Goal: Transaction & Acquisition: Purchase product/service

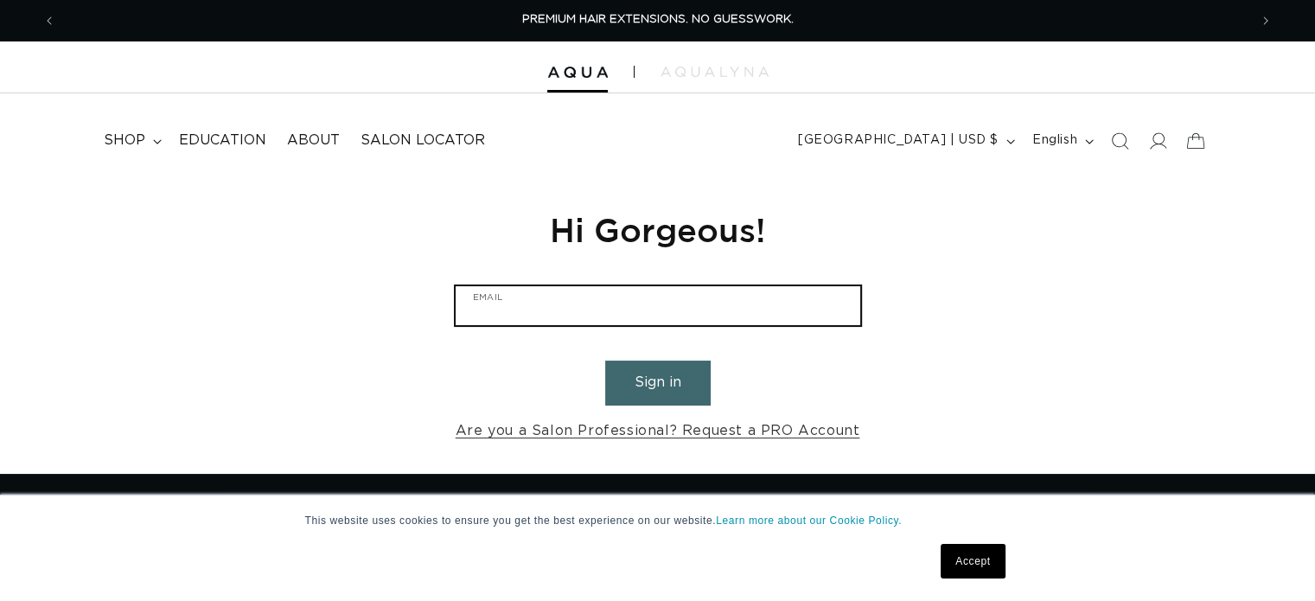
click at [658, 302] on input "Email" at bounding box center [658, 305] width 405 height 39
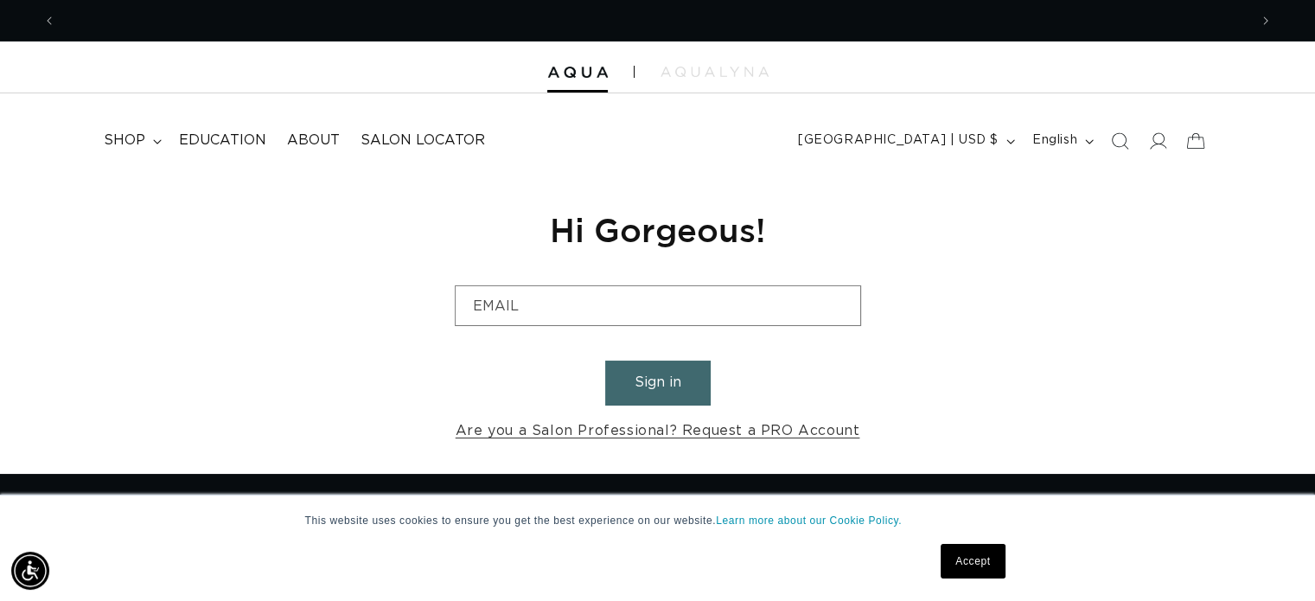
scroll to position [0, 2384]
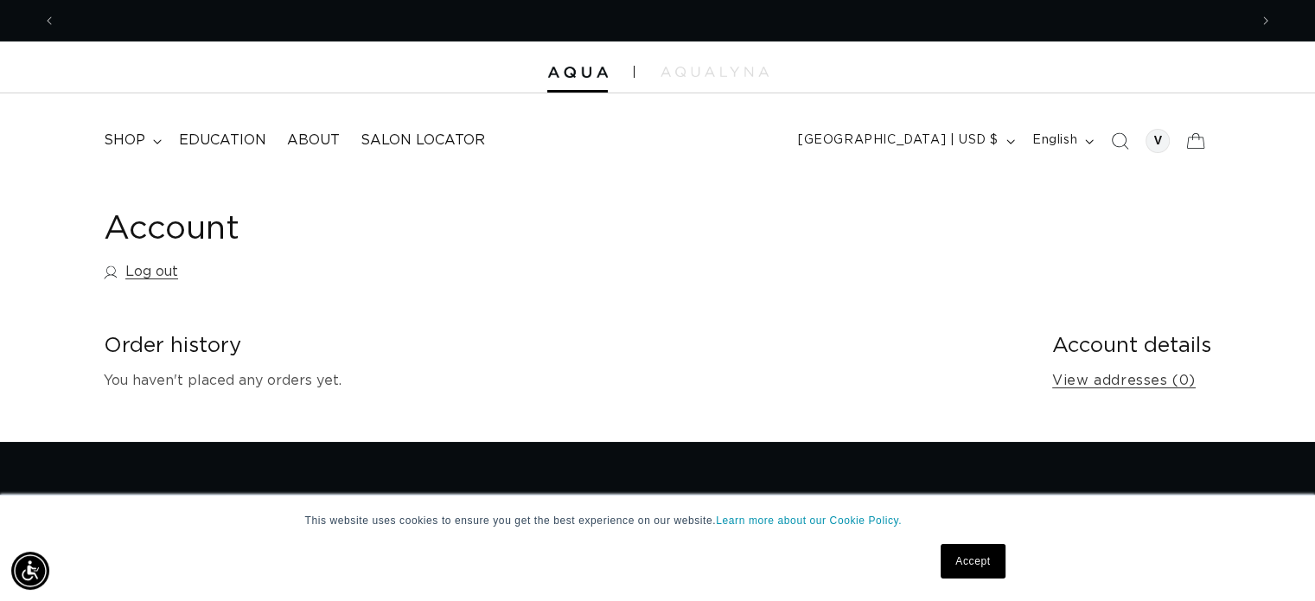
scroll to position [0, 1192]
click at [138, 229] on h1 "Account" at bounding box center [658, 229] width 1108 height 42
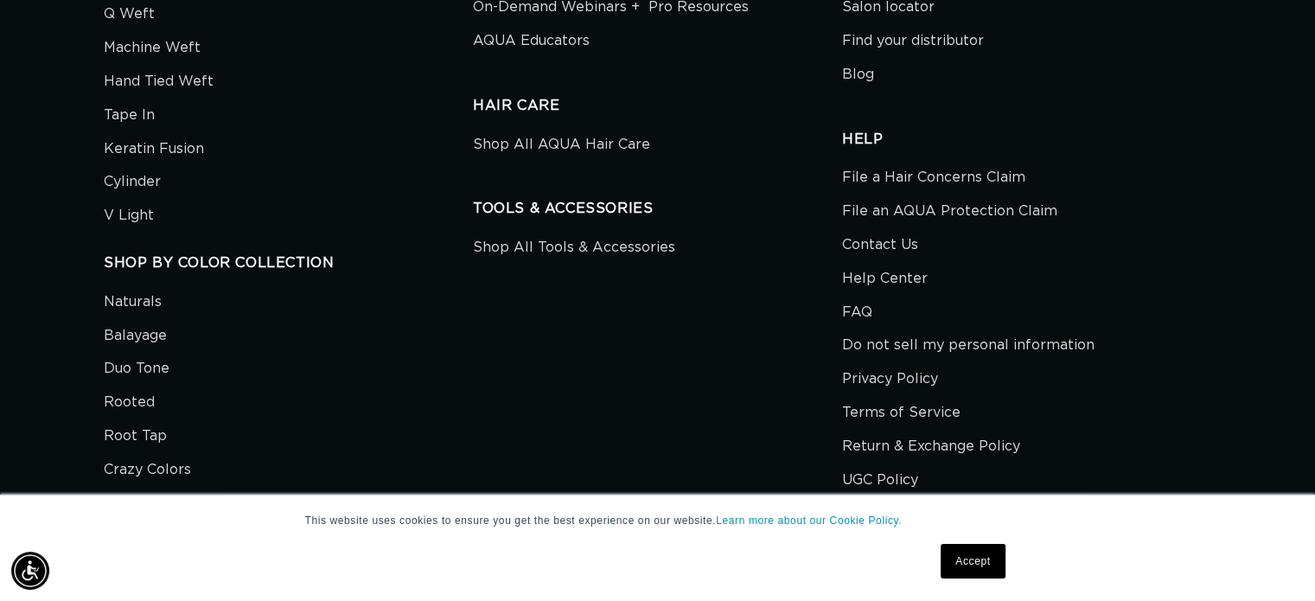
scroll to position [951, 0]
click at [892, 241] on link "Contact Us" at bounding box center [880, 245] width 76 height 34
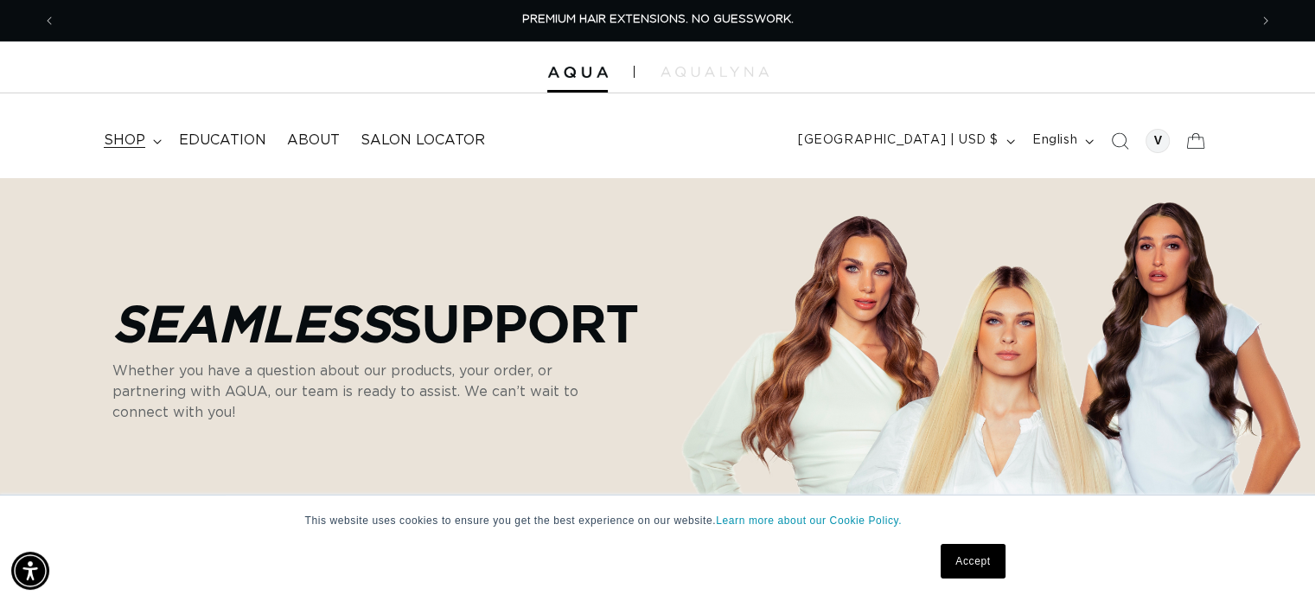
click at [145, 137] on summary "shop" at bounding box center [130, 140] width 75 height 39
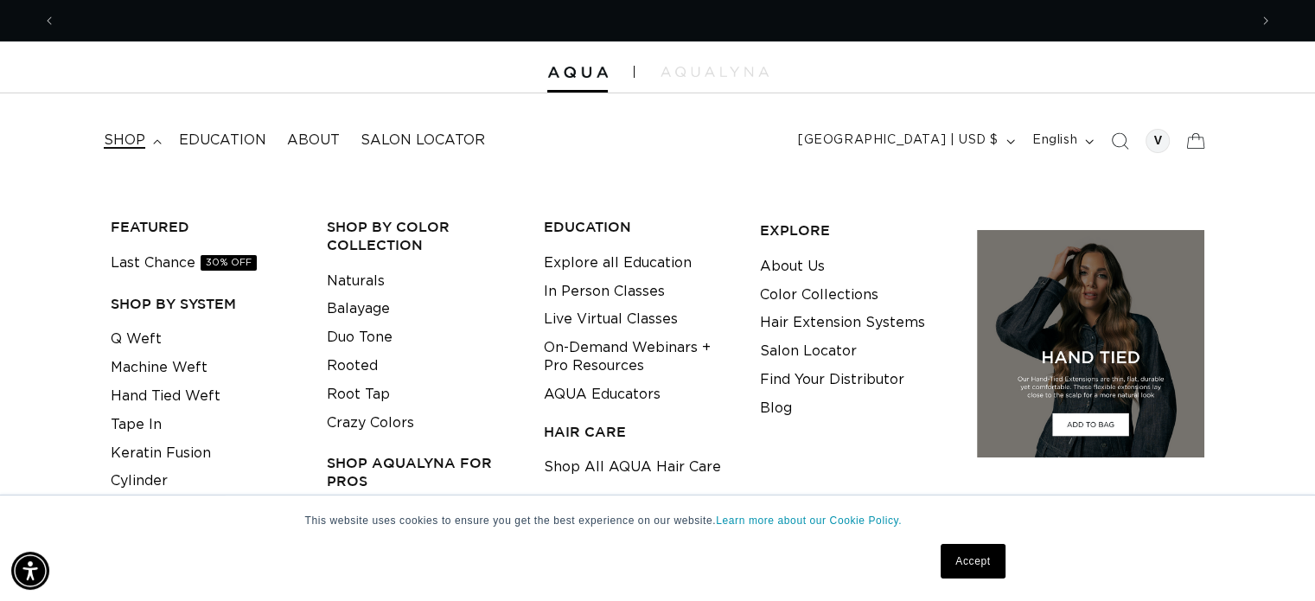
scroll to position [0, 1192]
click at [161, 425] on li "Tape In" at bounding box center [205, 425] width 189 height 29
click at [150, 413] on link "Tape In" at bounding box center [136, 425] width 51 height 29
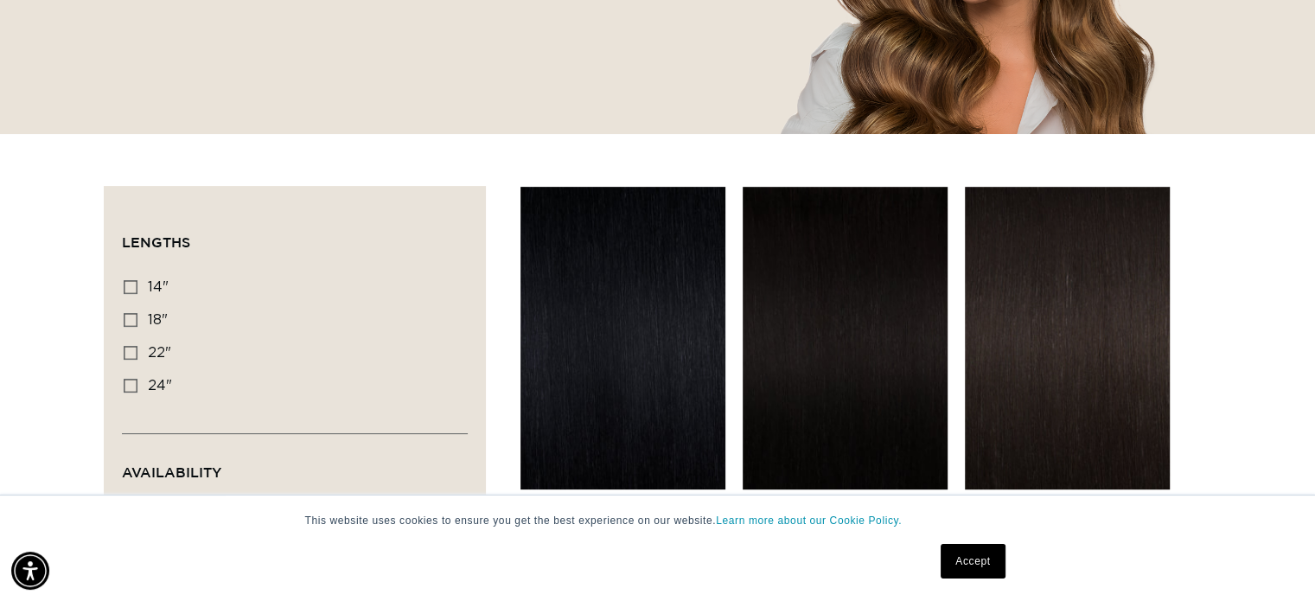
scroll to position [0, 2384]
click at [132, 314] on icon at bounding box center [131, 320] width 14 height 14
click at [132, 314] on input "18" 18" (49 products)" at bounding box center [131, 320] width 14 height 14
checkbox input "true"
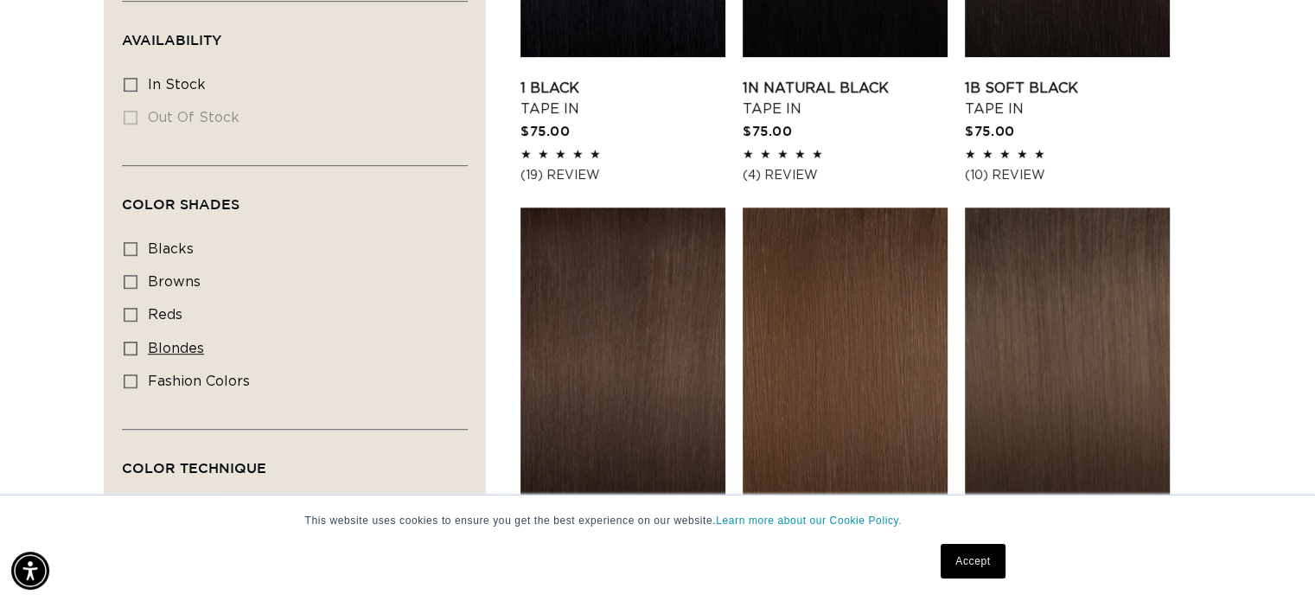
scroll to position [0, 2384]
click at [131, 380] on icon at bounding box center [131, 381] width 14 height 14
click at [131, 380] on input "fashion colors fashion colors (8 products)" at bounding box center [131, 381] width 14 height 14
checkbox input "true"
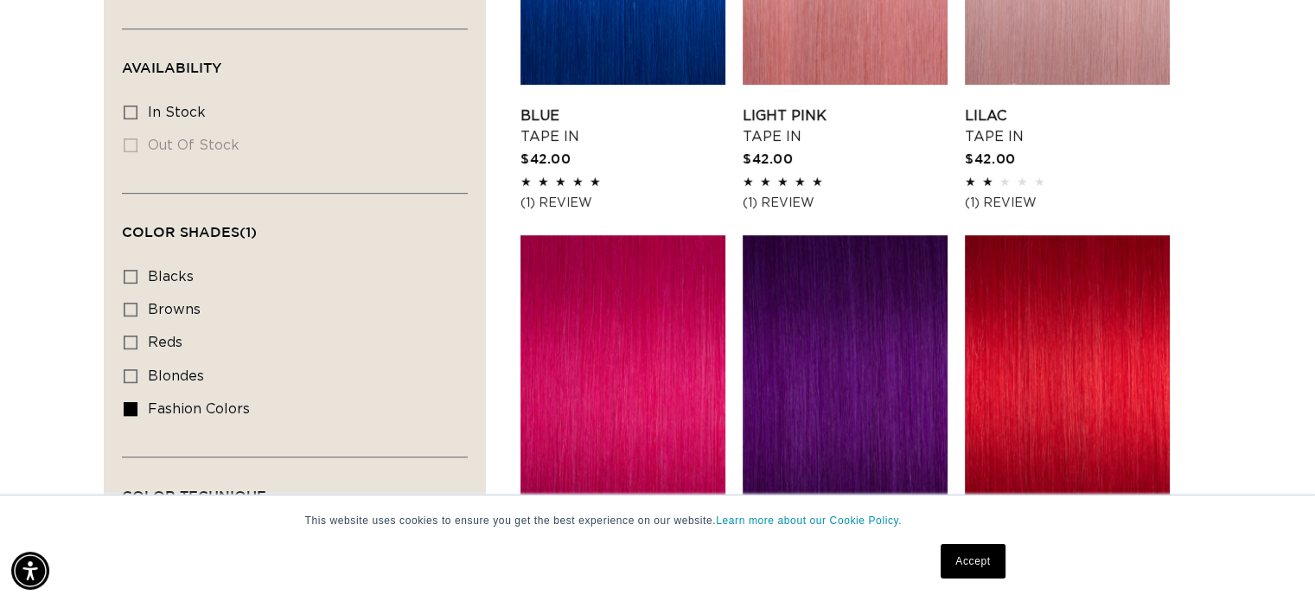
scroll to position [1038, 0]
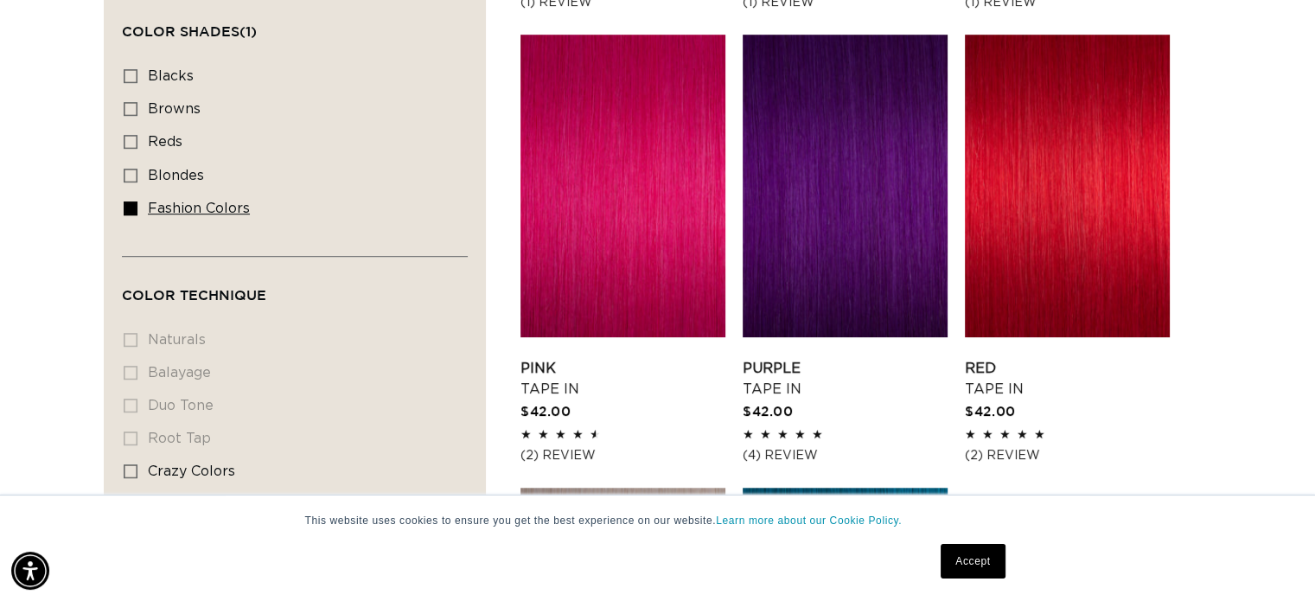
click at [133, 203] on icon at bounding box center [131, 208] width 14 height 14
click at [133, 203] on input "fashion colors fashion colors (8 products)" at bounding box center [131, 208] width 14 height 14
checkbox input "false"
click at [128, 178] on icon at bounding box center [131, 176] width 14 height 14
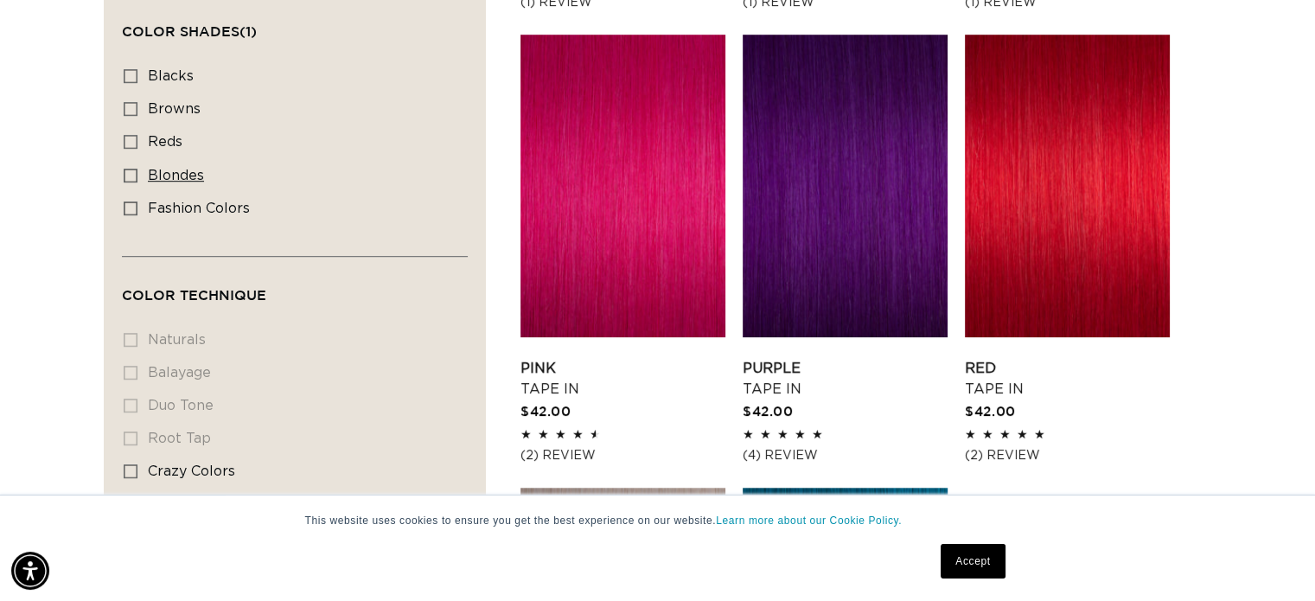
click at [128, 178] on input "blondes blondes (29 products)" at bounding box center [131, 176] width 14 height 14
checkbox input "true"
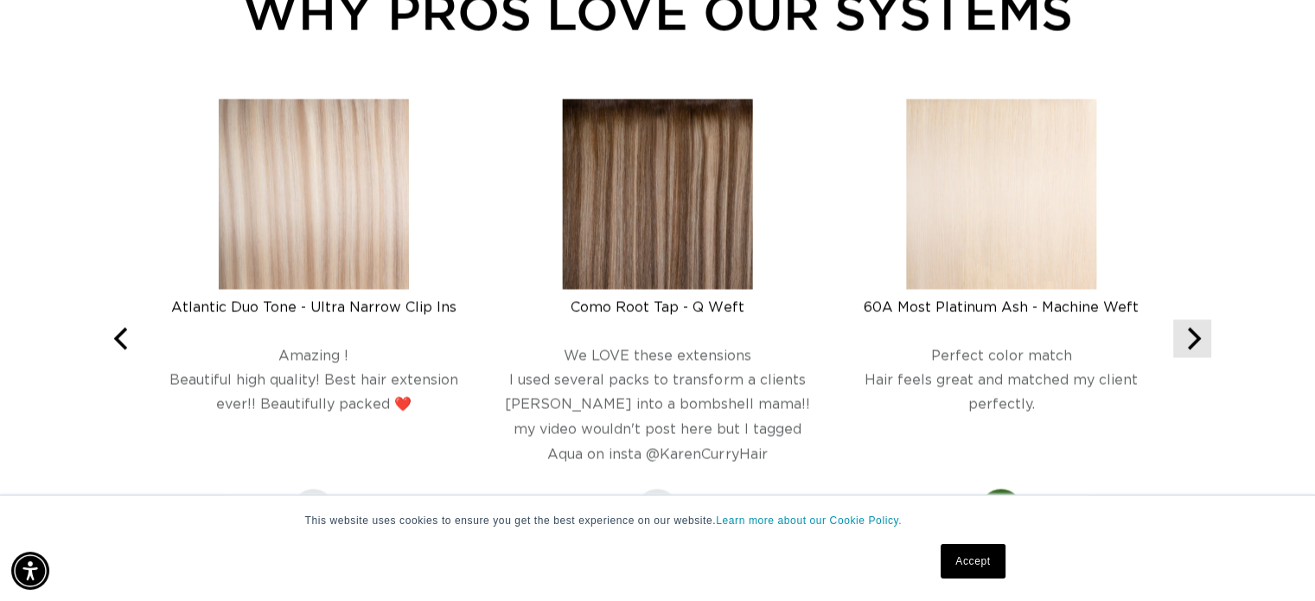
click at [1193, 338] on icon "Next" at bounding box center [1192, 339] width 22 height 22
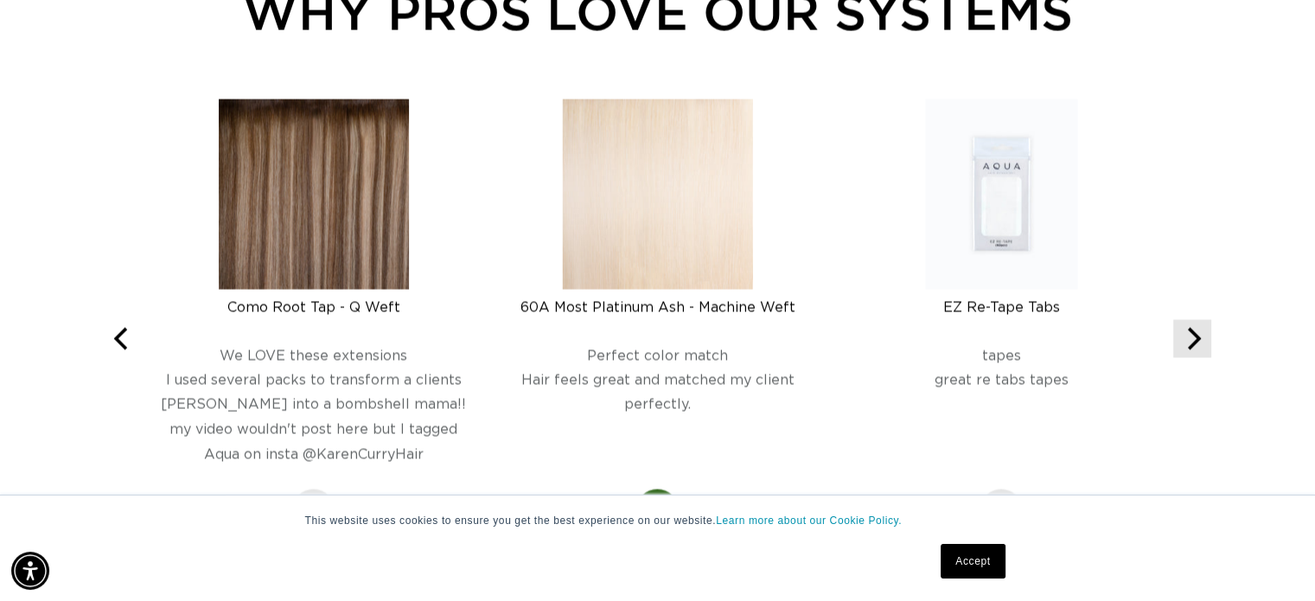
click at [1193, 338] on icon "Next" at bounding box center [1192, 339] width 22 height 22
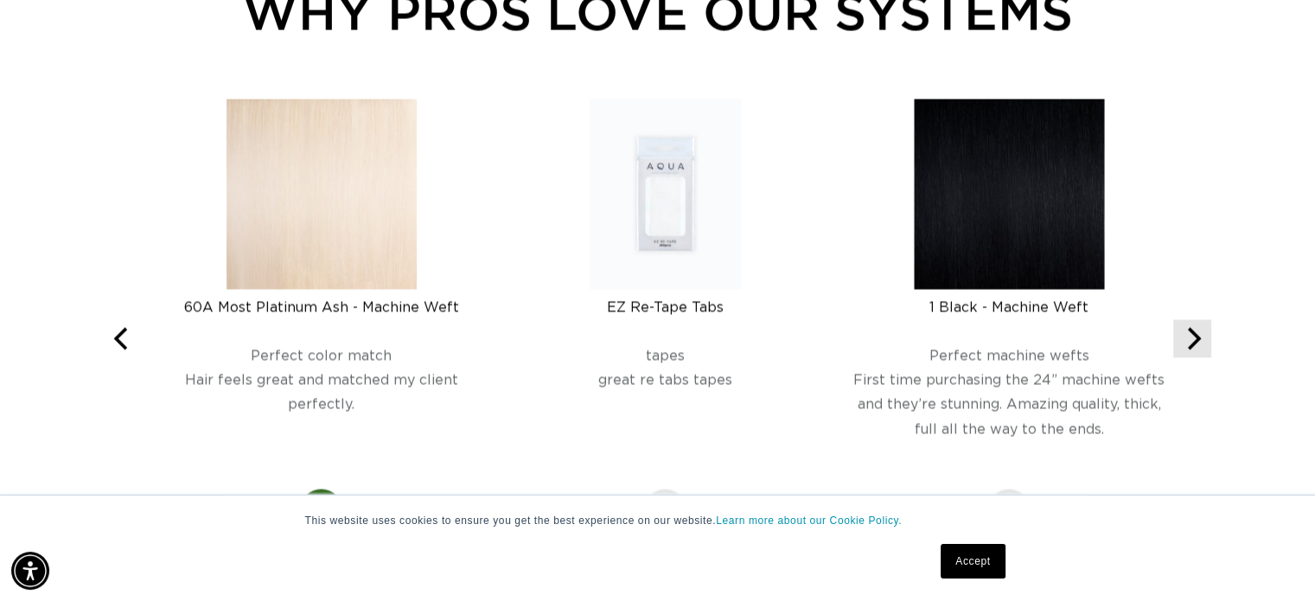
click at [1193, 338] on icon "Next" at bounding box center [1192, 339] width 22 height 22
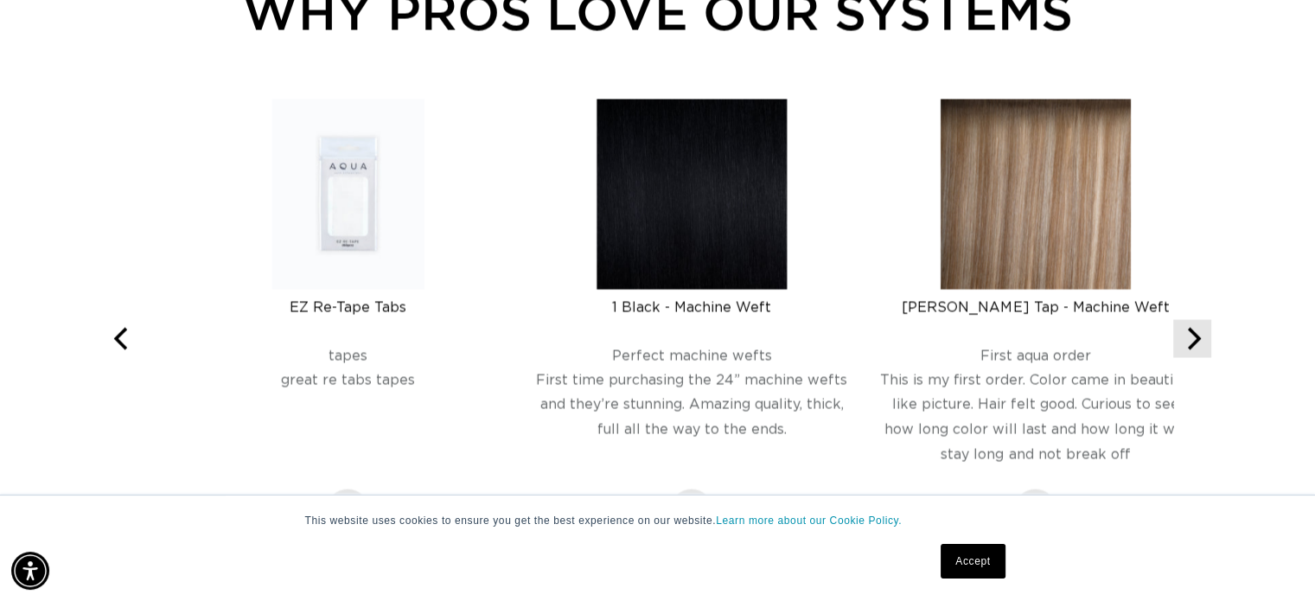
click at [1193, 338] on icon "Next" at bounding box center [1192, 339] width 22 height 22
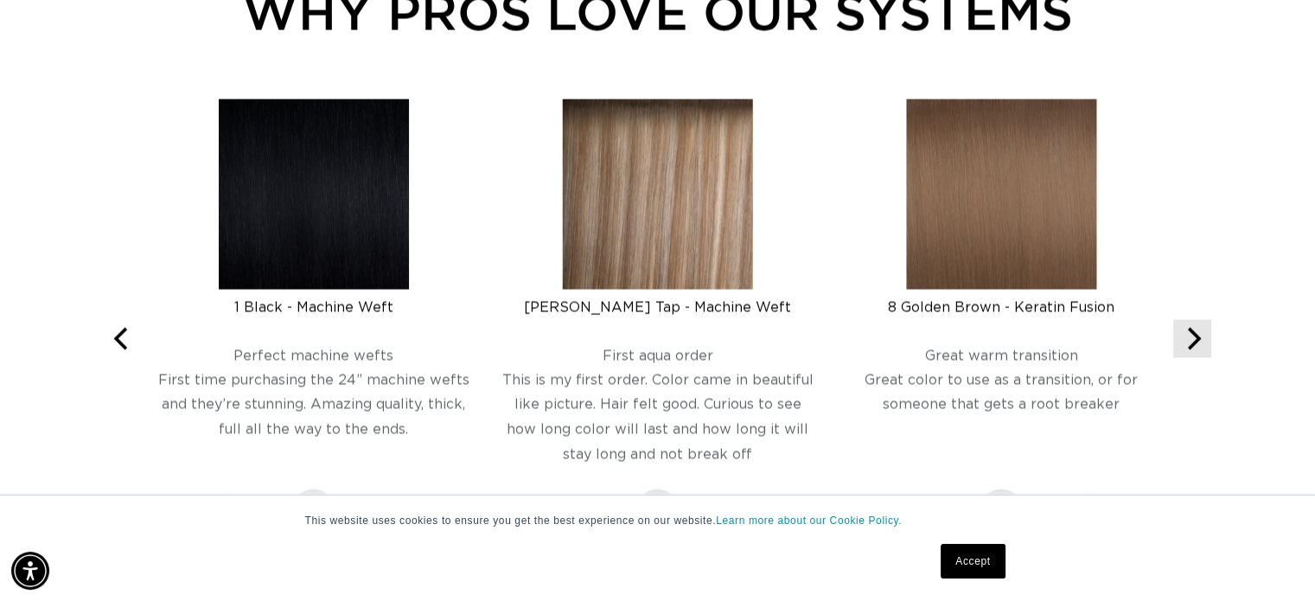
scroll to position [0, 2384]
click at [1193, 339] on icon "Next" at bounding box center [1192, 339] width 22 height 22
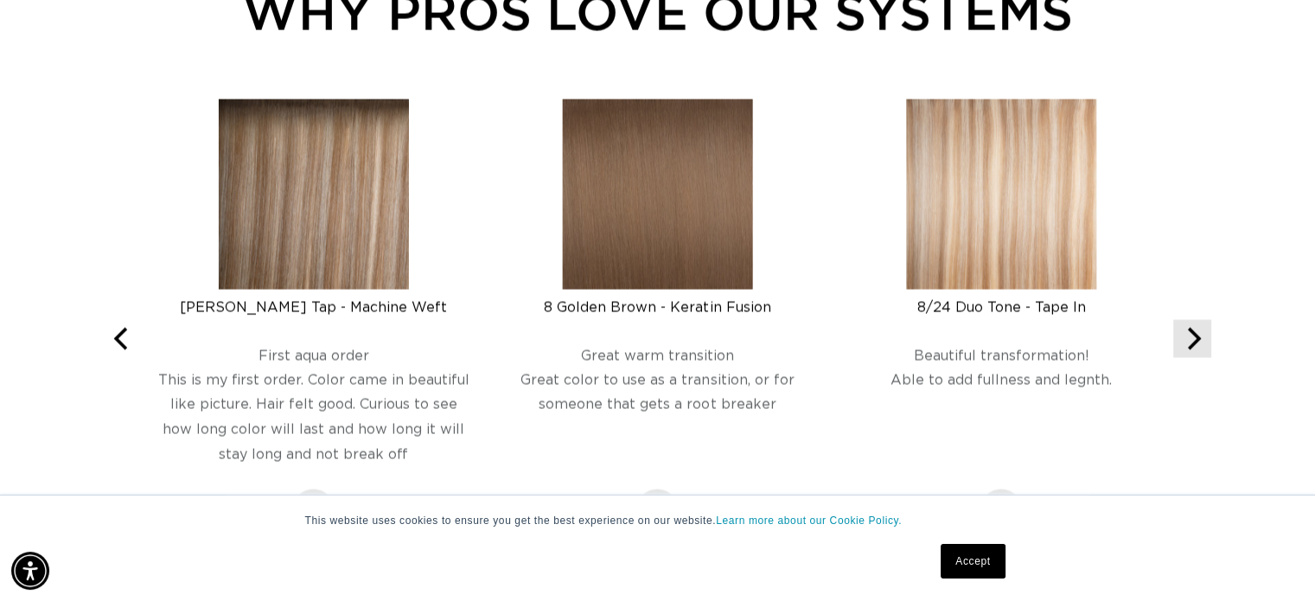
click at [1193, 339] on icon "Next" at bounding box center [1192, 339] width 22 height 22
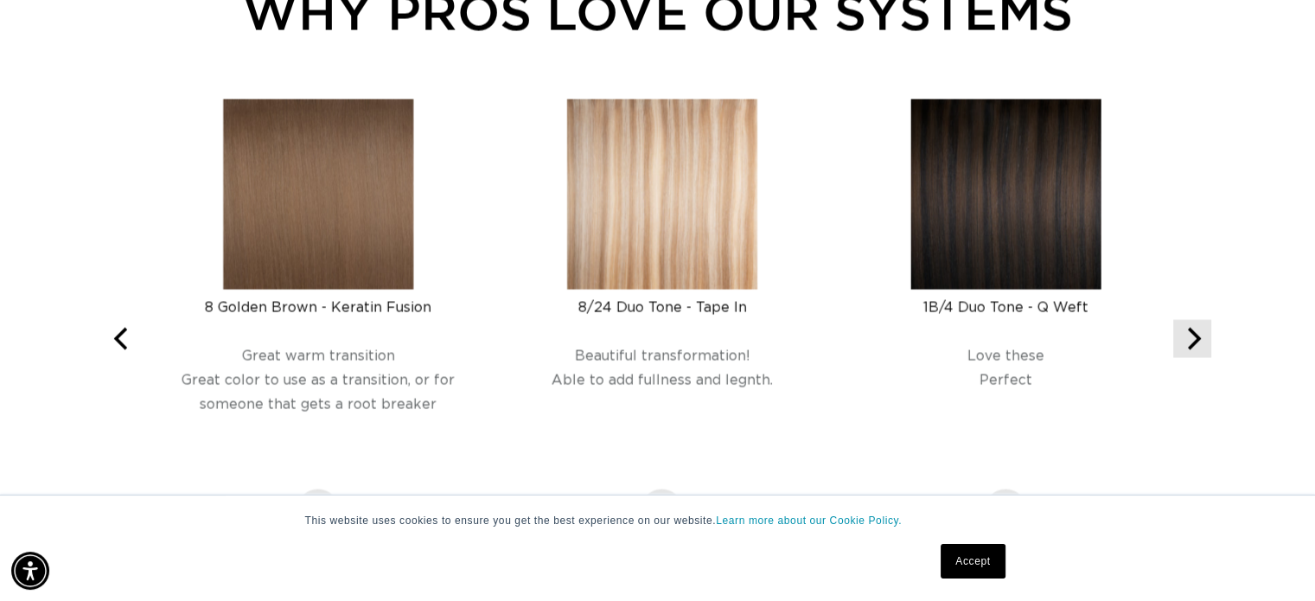
click at [1193, 339] on icon "Next" at bounding box center [1192, 339] width 22 height 22
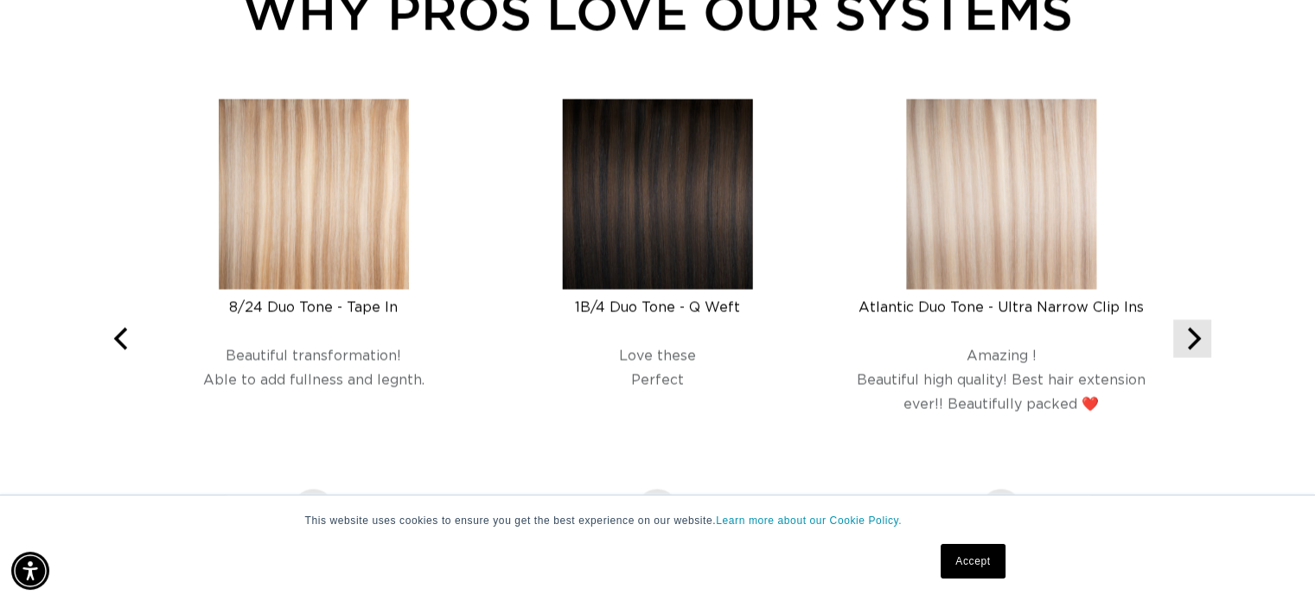
scroll to position [0, 1192]
click at [1193, 339] on icon "Next" at bounding box center [1192, 339] width 22 height 22
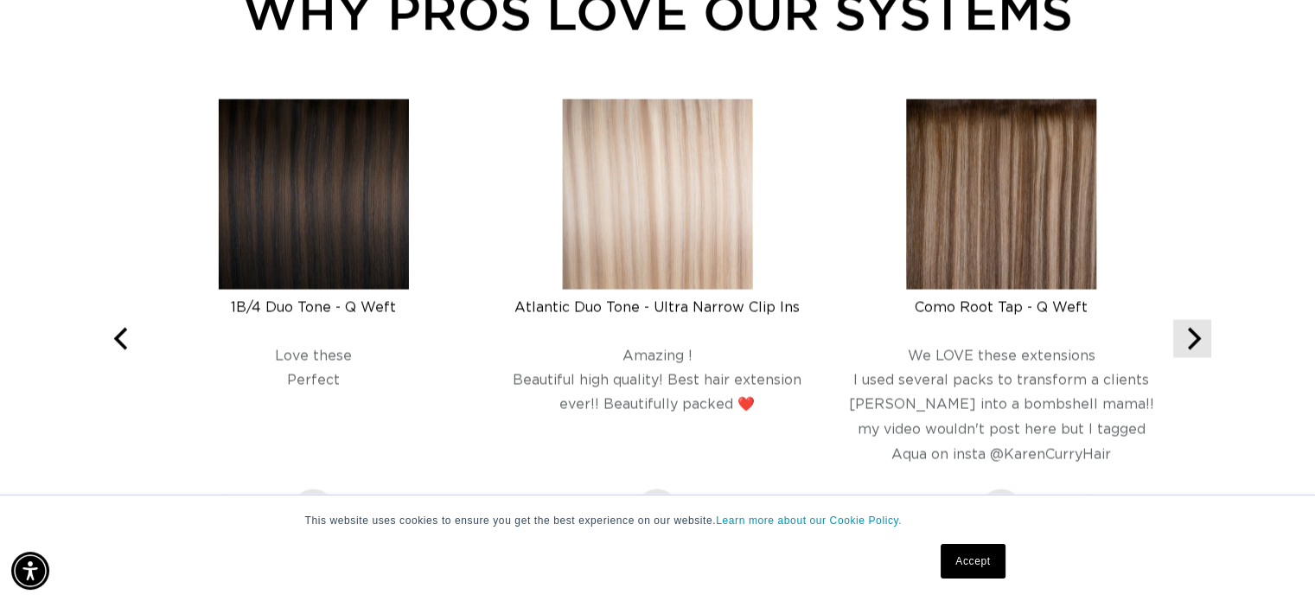
scroll to position [0, 2384]
click at [1193, 339] on icon "Next" at bounding box center [1192, 339] width 22 height 22
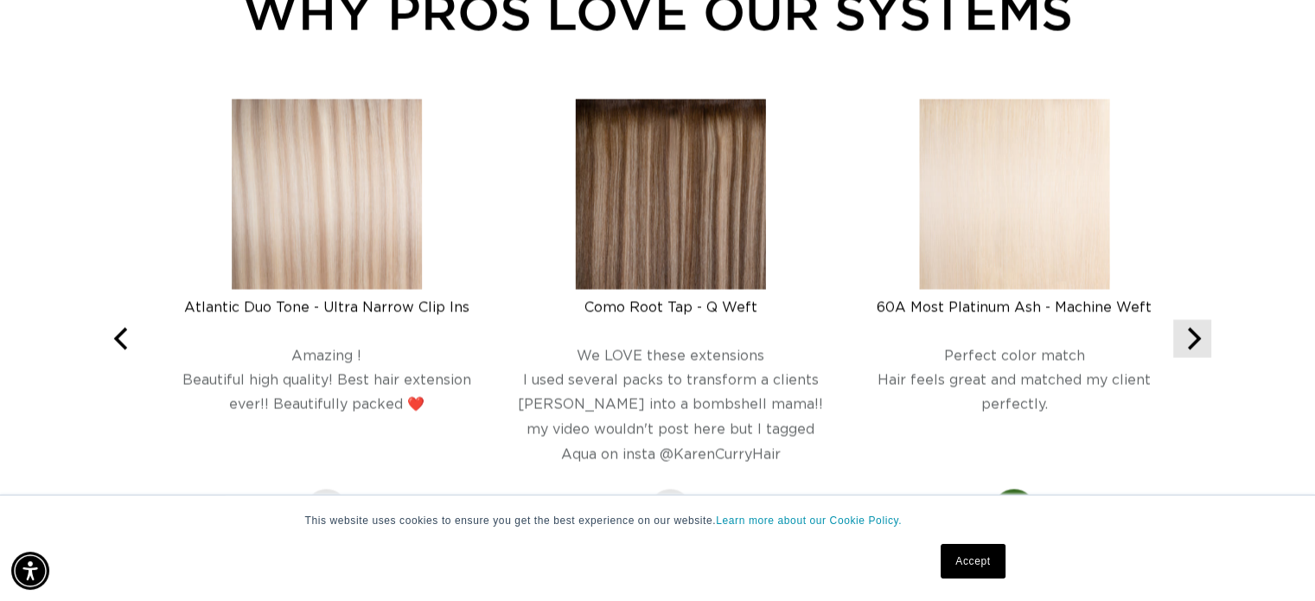
scroll to position [0, 0]
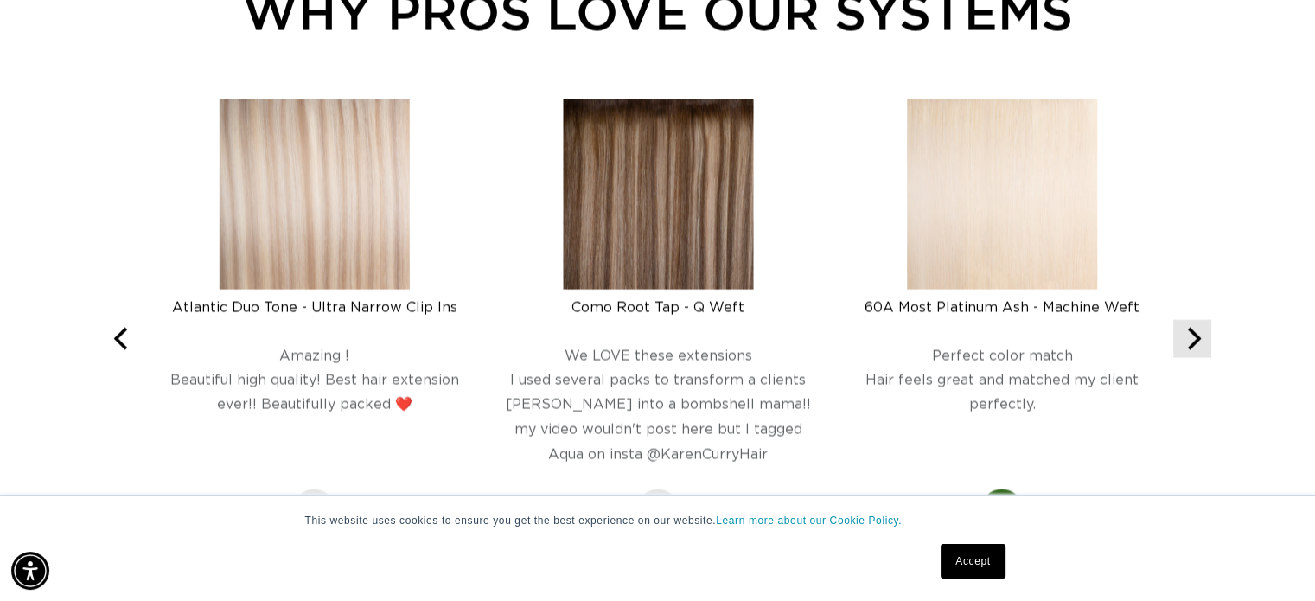
click at [1193, 339] on icon "Next" at bounding box center [1192, 339] width 22 height 22
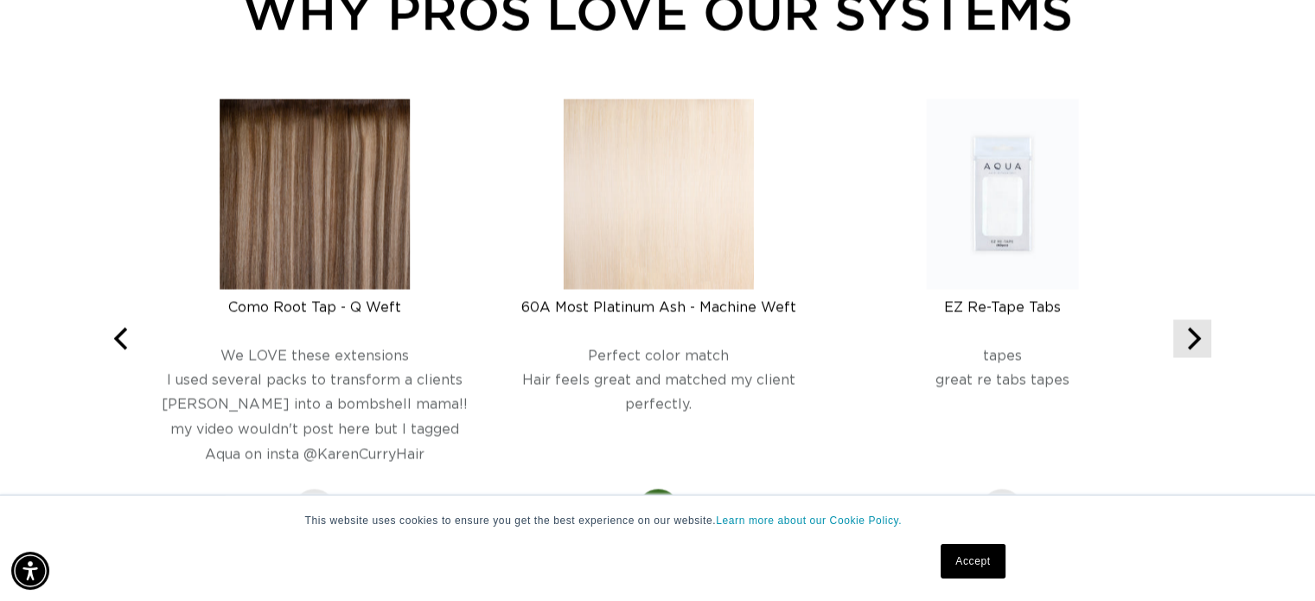
click at [1193, 339] on icon "Next" at bounding box center [1192, 339] width 22 height 22
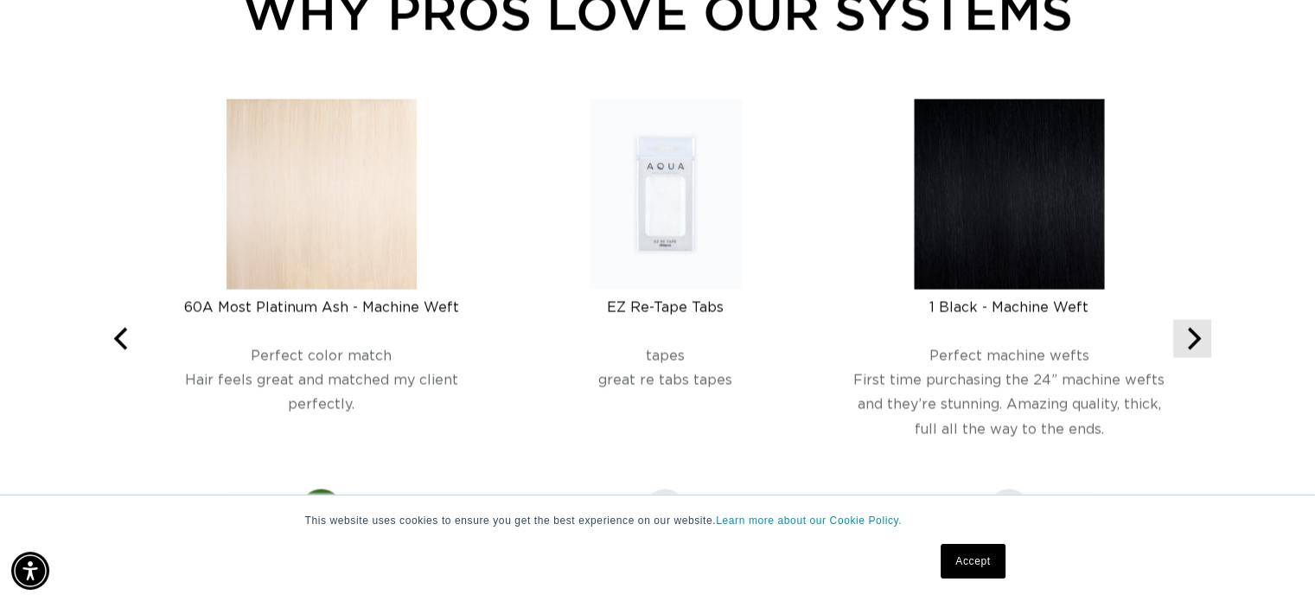
click at [1193, 339] on icon "Next" at bounding box center [1192, 339] width 22 height 22
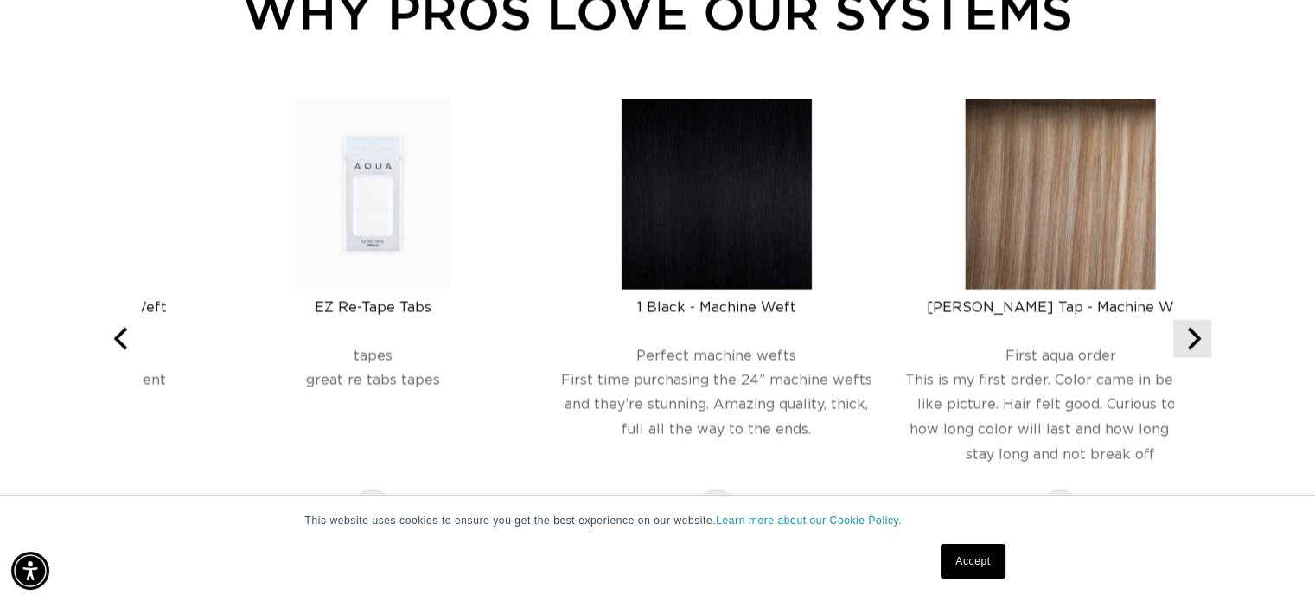
click at [1193, 339] on icon "Next" at bounding box center [1192, 339] width 22 height 22
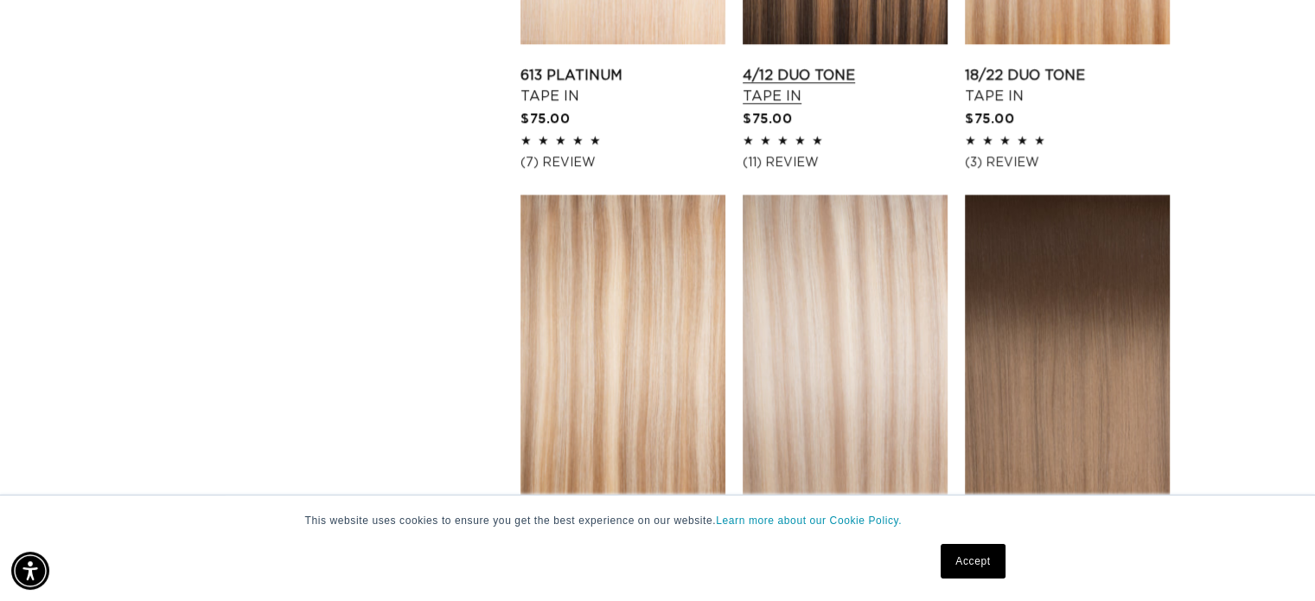
scroll to position [2238, 0]
click at [830, 517] on link "Atlantic Duo Tone Tape In" at bounding box center [845, 538] width 205 height 42
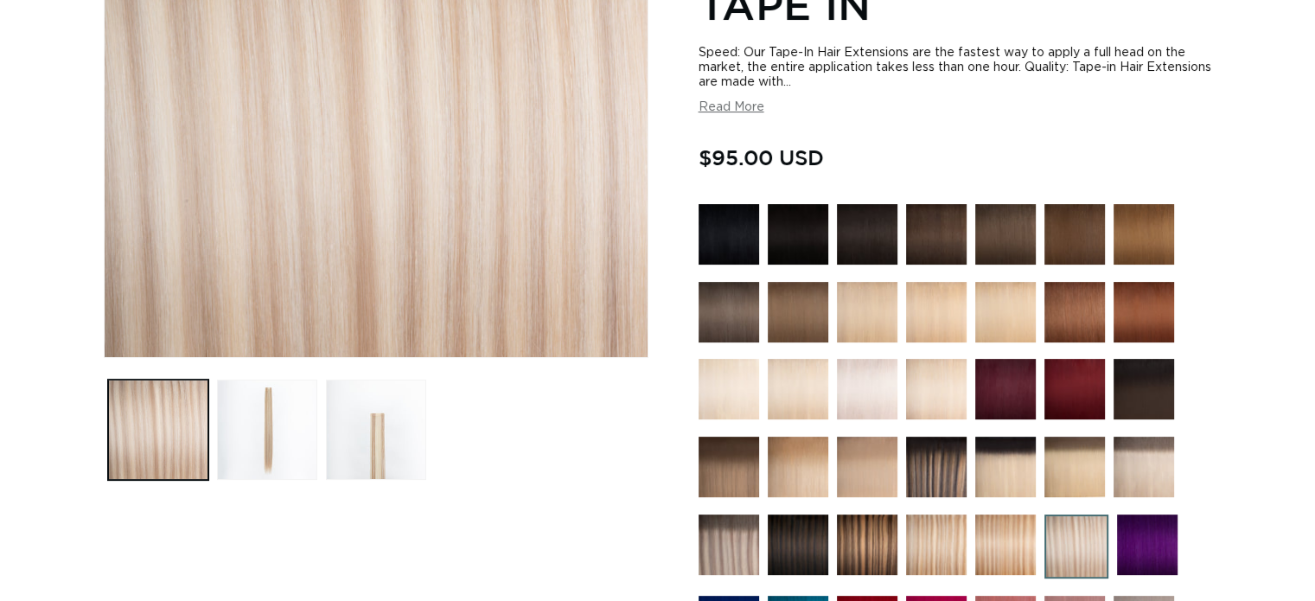
scroll to position [432, 0]
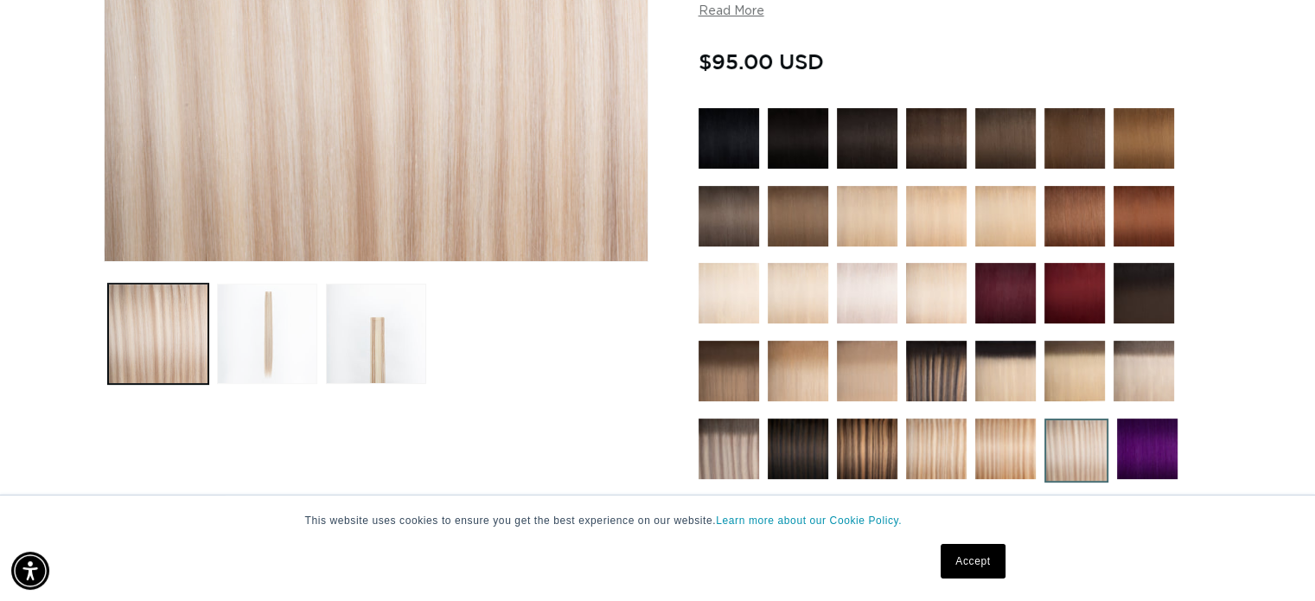
click at [255, 307] on button "Load image 2 in gallery view" at bounding box center [267, 334] width 100 height 100
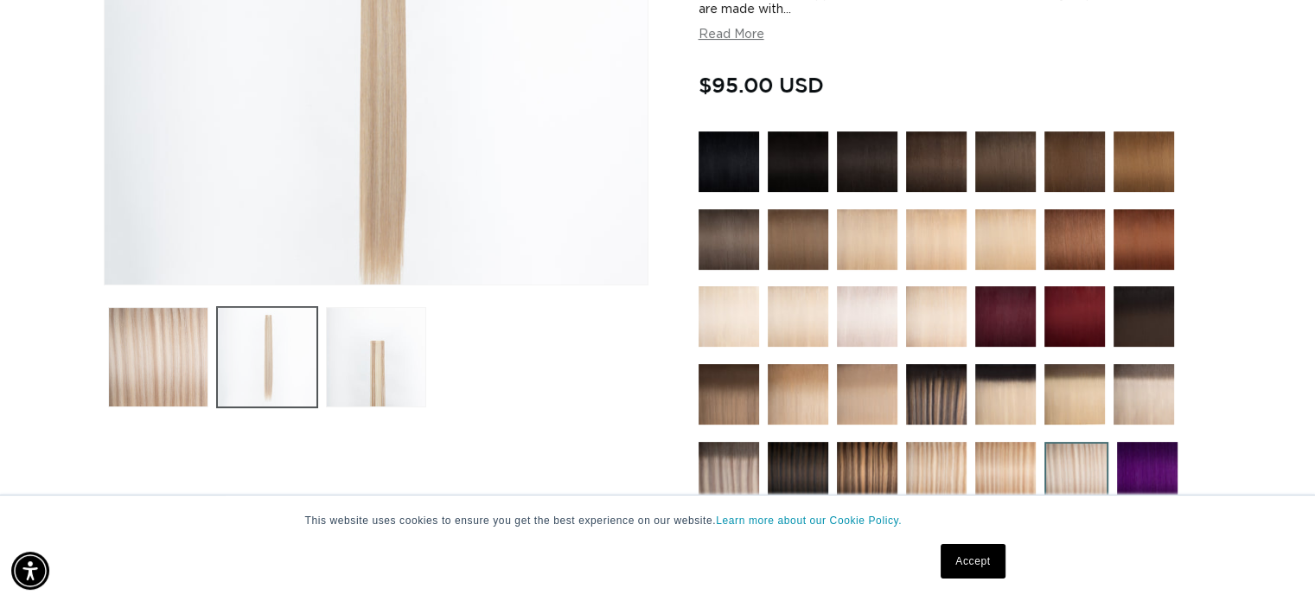
scroll to position [412, 0]
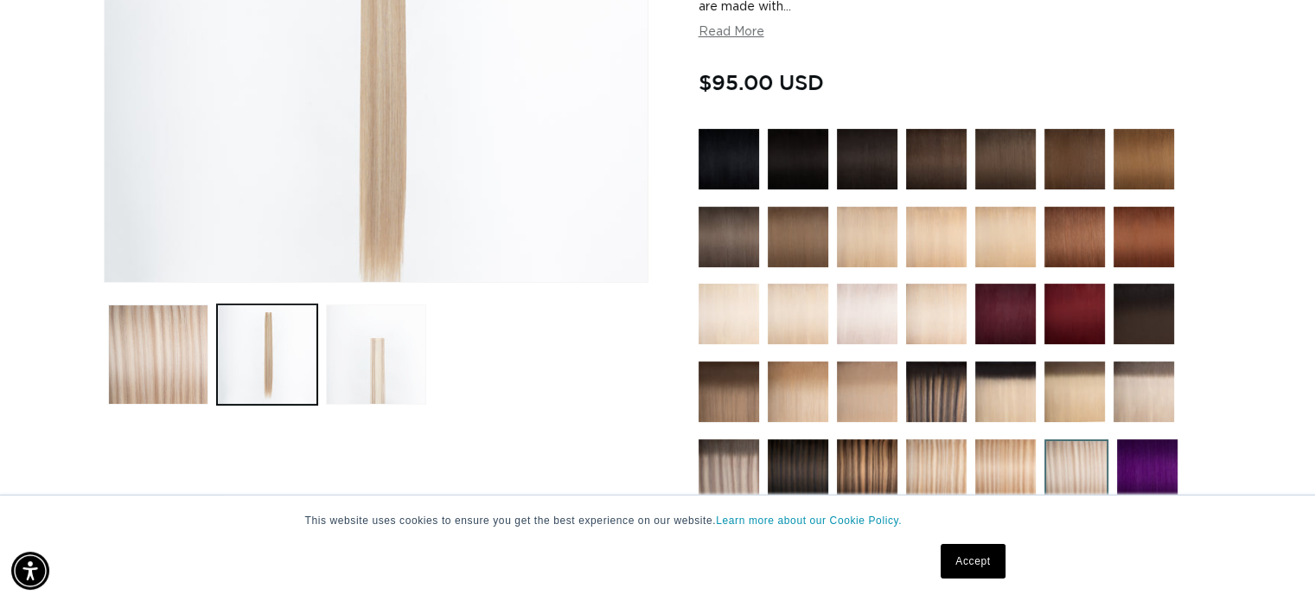
click at [370, 367] on button "Load image 3 in gallery view" at bounding box center [376, 354] width 100 height 100
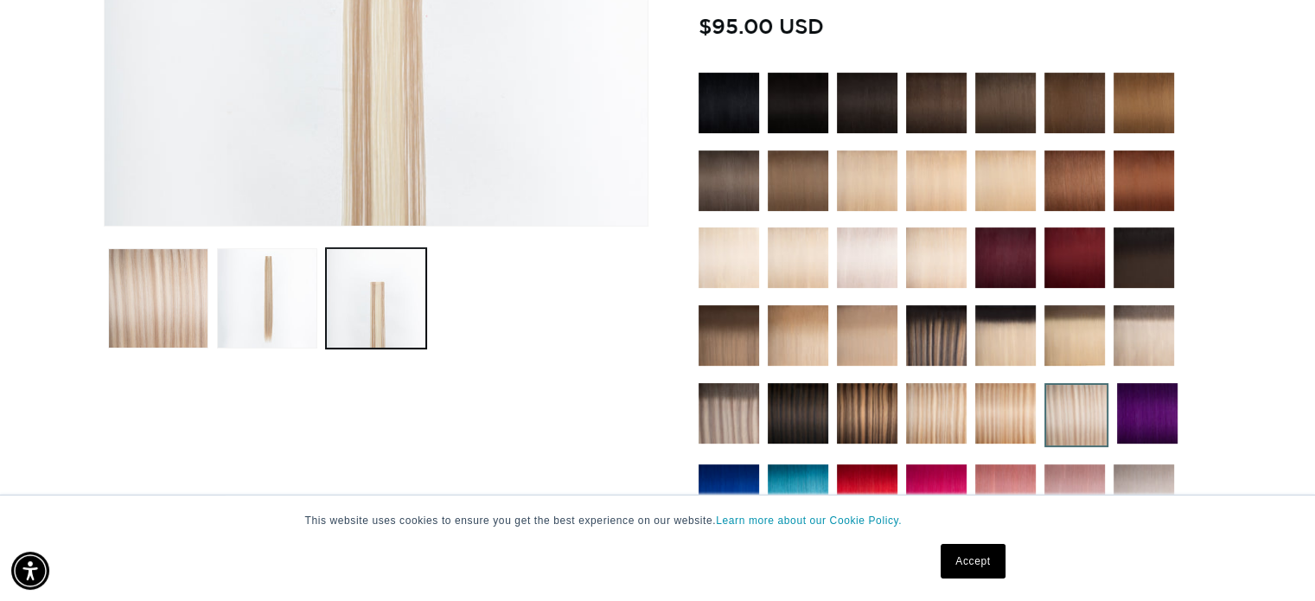
scroll to position [498, 0]
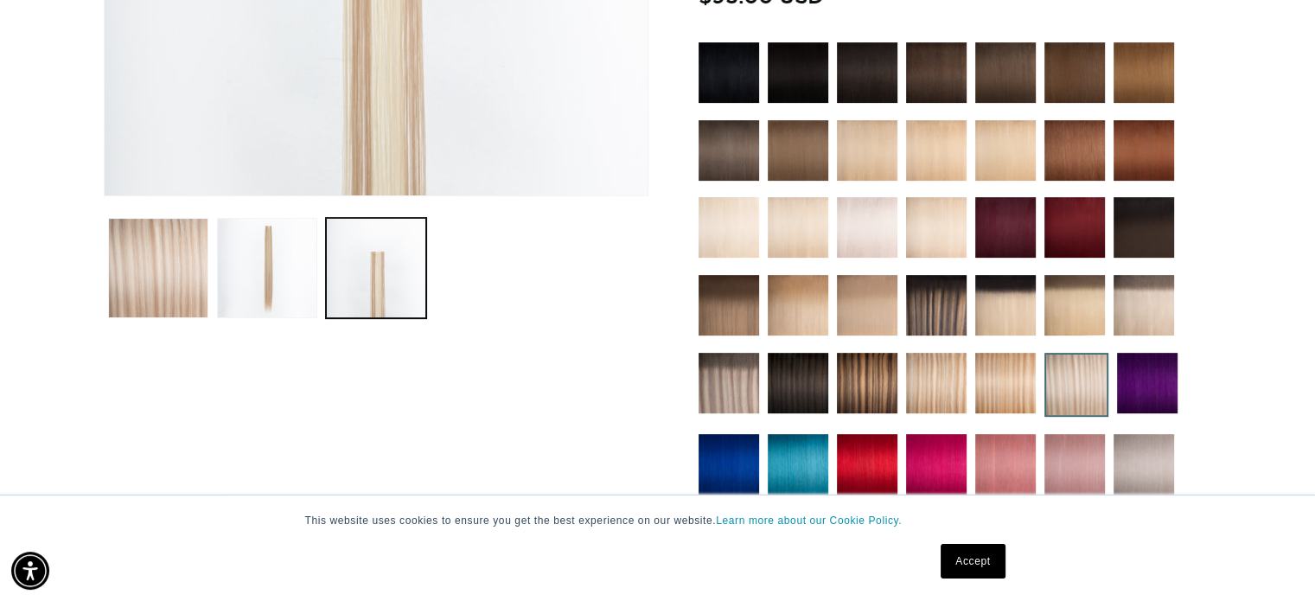
click at [940, 373] on img at bounding box center [936, 383] width 61 height 61
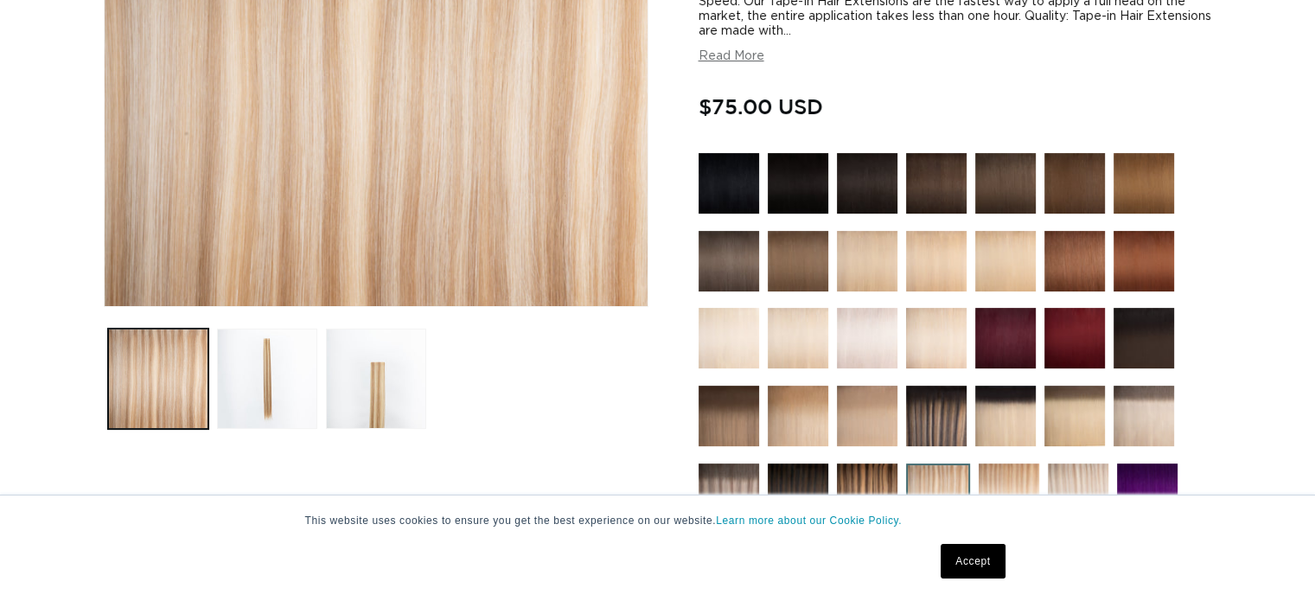
scroll to position [432, 0]
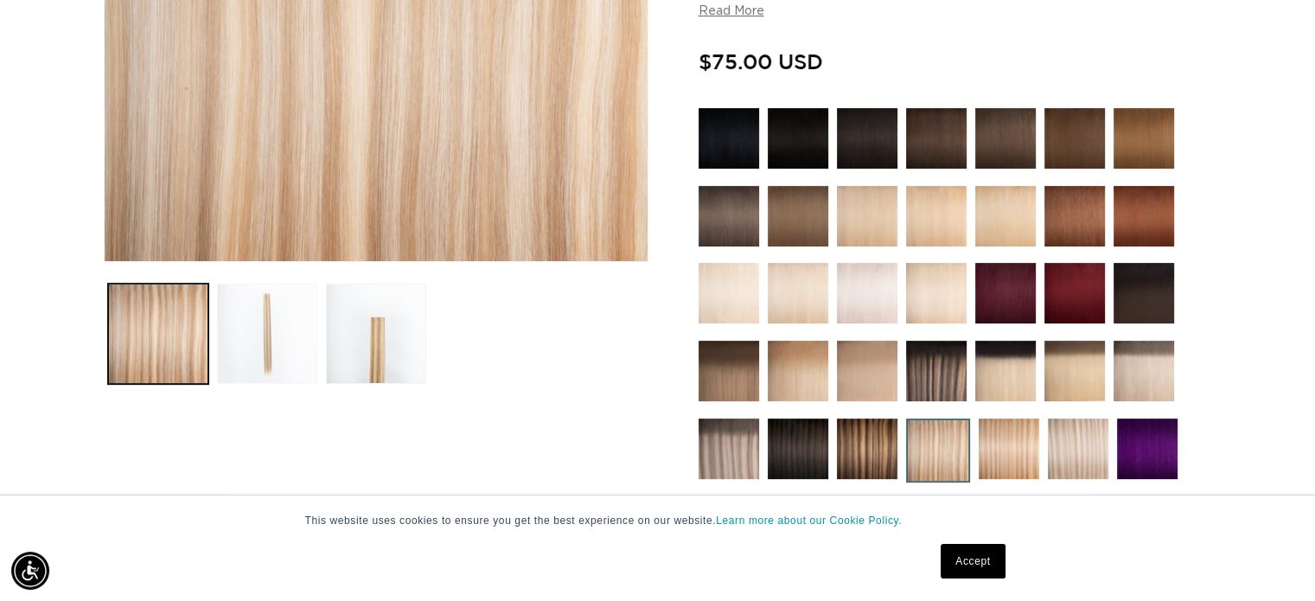
click at [266, 343] on button "Load image 2 in gallery view" at bounding box center [267, 334] width 100 height 100
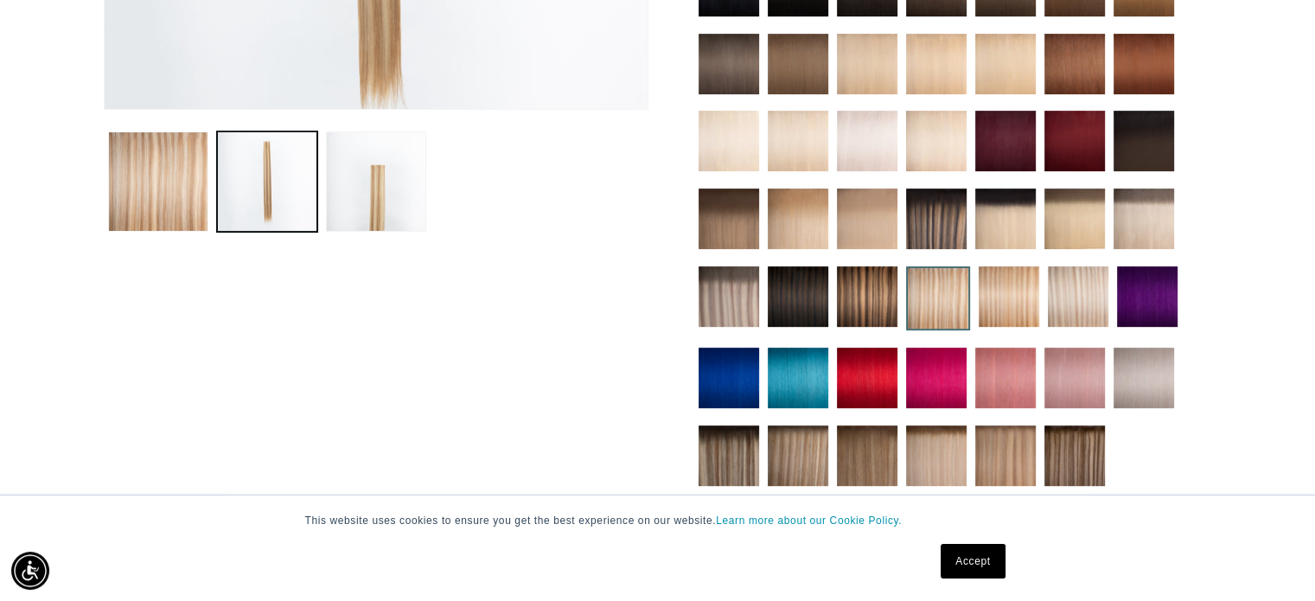
scroll to position [0, 2384]
click at [1082, 286] on img at bounding box center [1078, 296] width 61 height 61
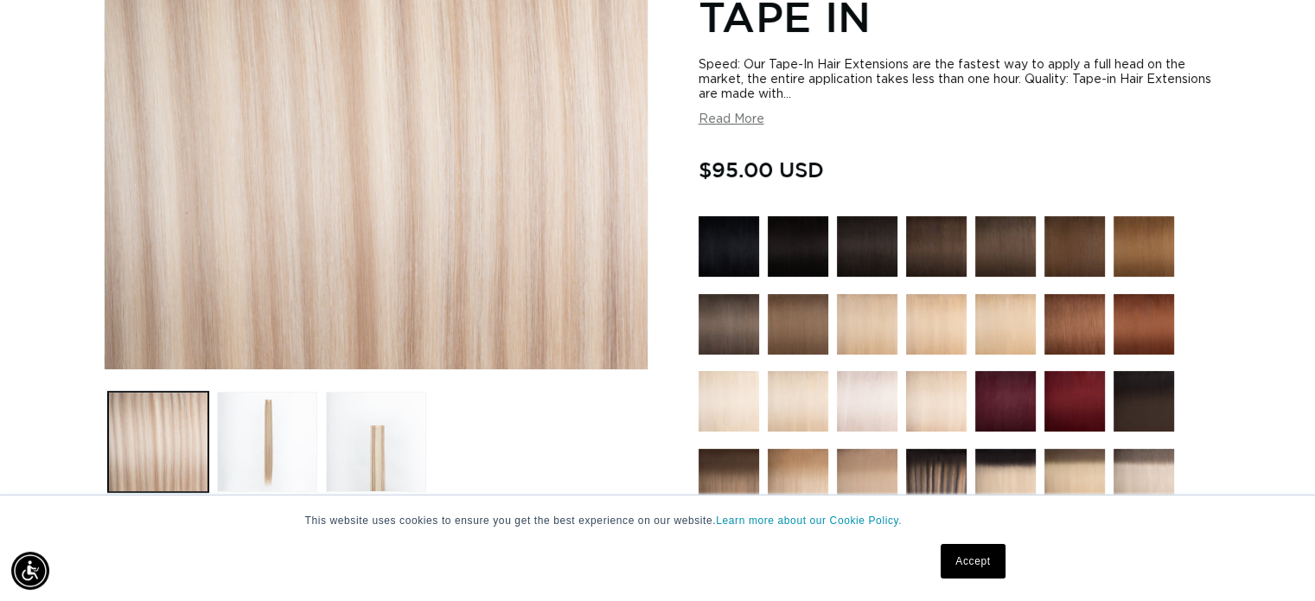
scroll to position [346, 0]
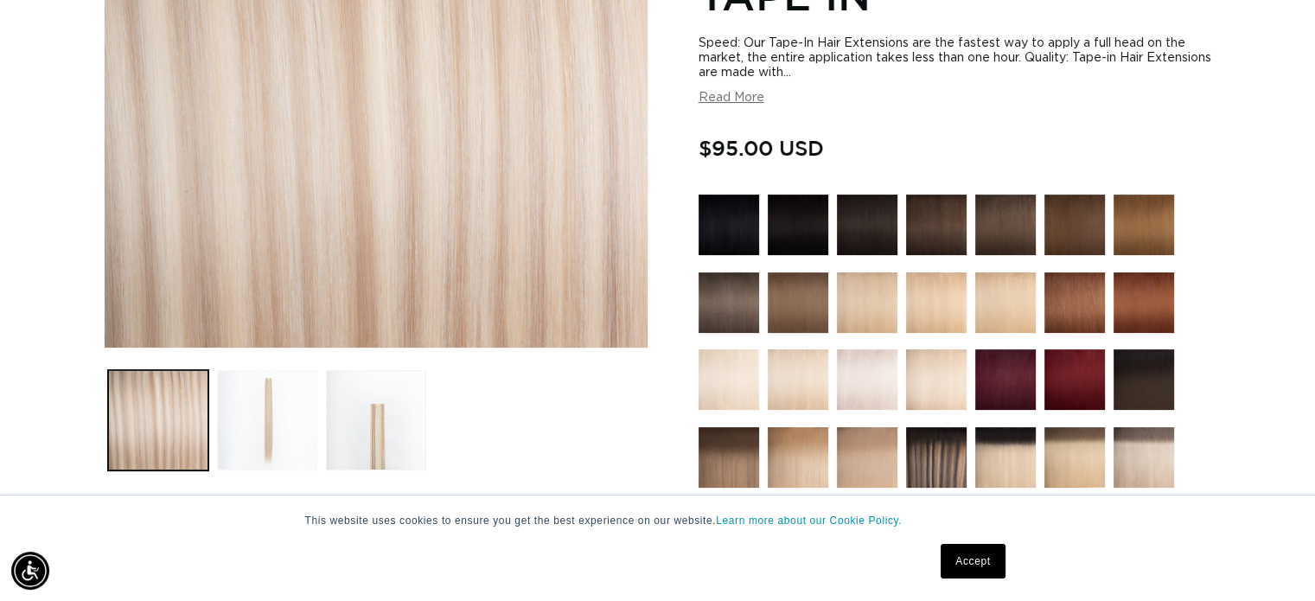
click at [277, 407] on button "Load image 2 in gallery view" at bounding box center [267, 420] width 100 height 100
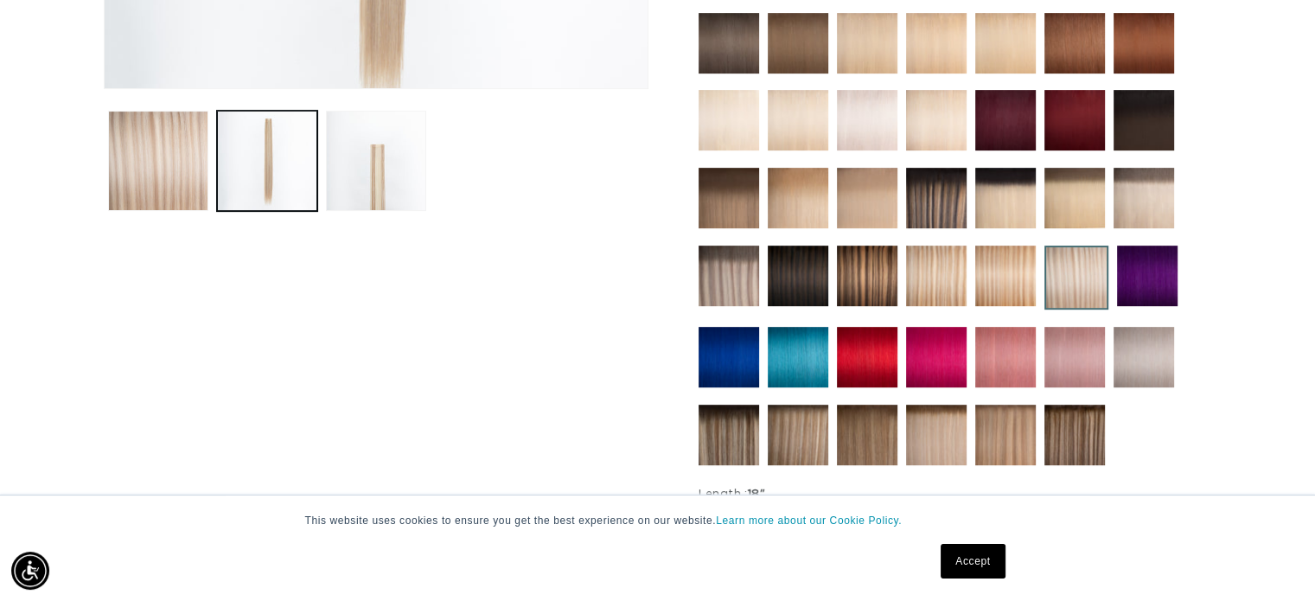
scroll to position [0, 2384]
click at [1128, 210] on img at bounding box center [1144, 198] width 61 height 61
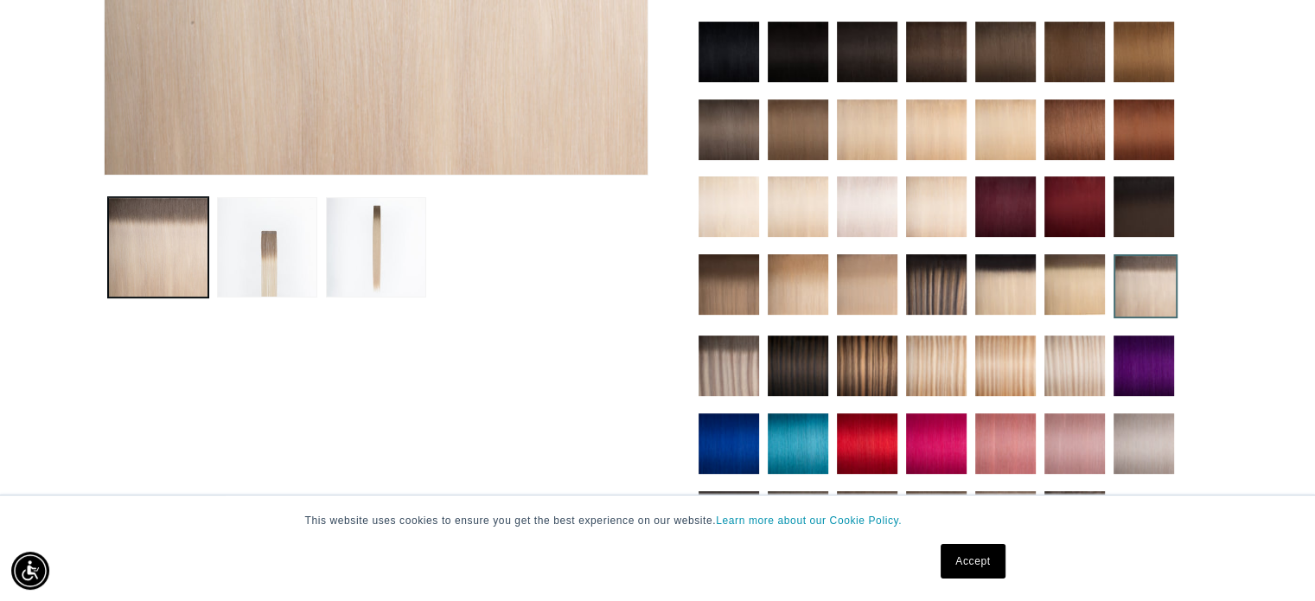
scroll to position [0, 2384]
click at [1083, 284] on img at bounding box center [1074, 284] width 61 height 61
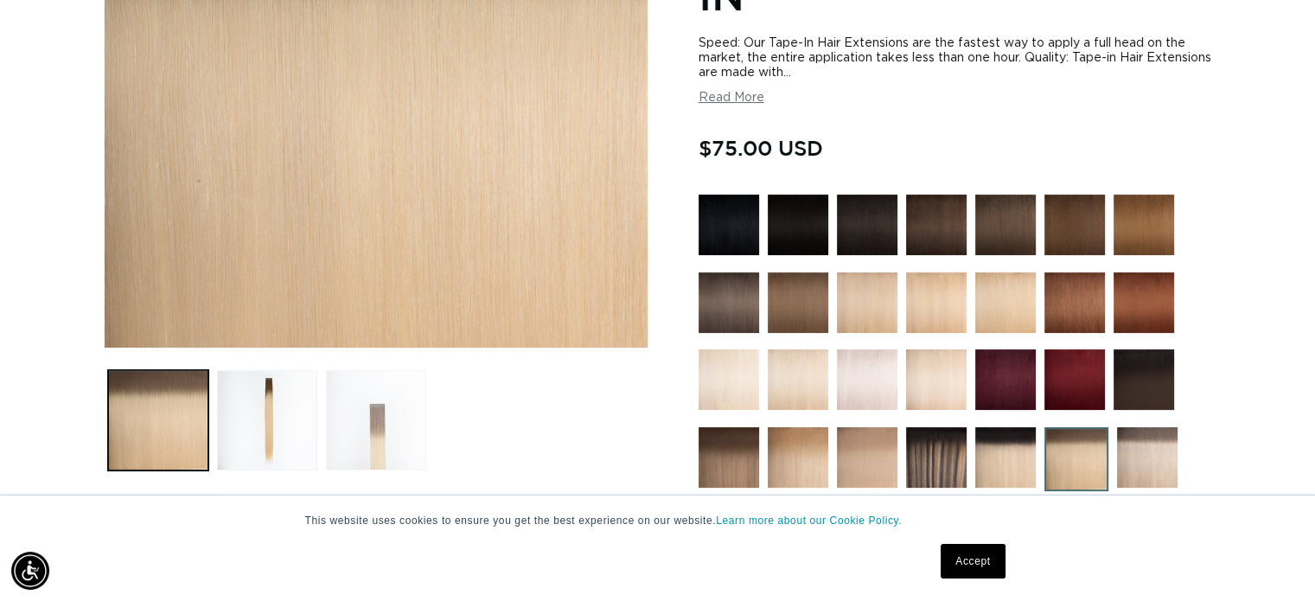
scroll to position [0, 1192]
click at [278, 406] on button "Load image 2 in gallery view" at bounding box center [267, 420] width 100 height 100
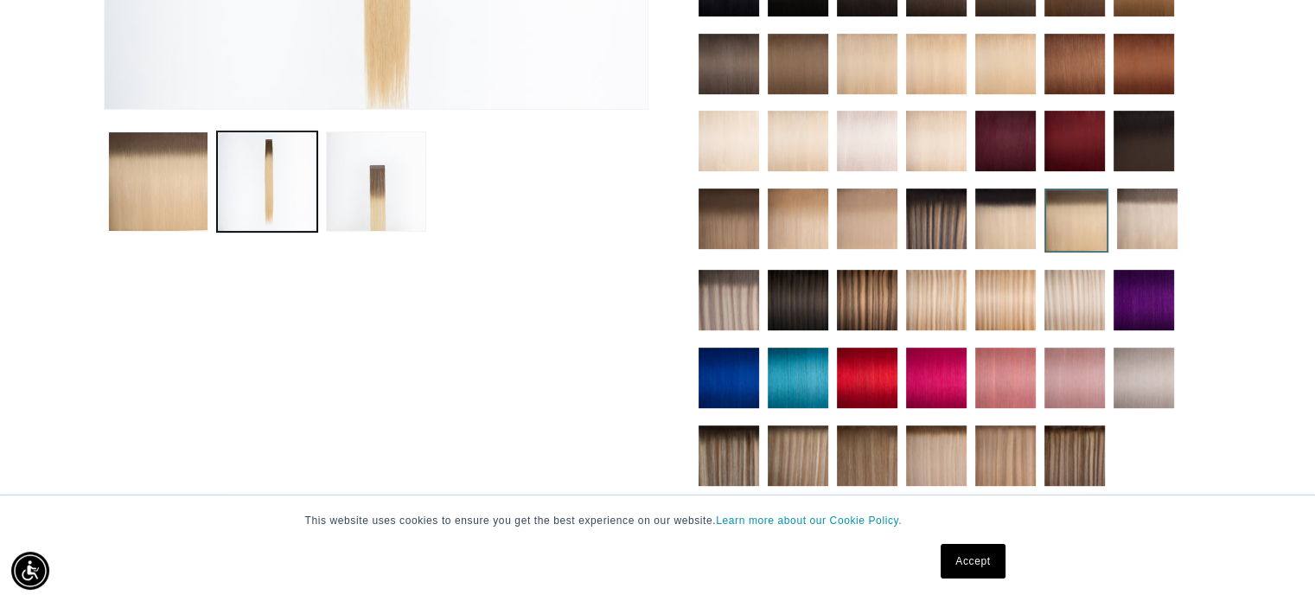
click at [946, 449] on img at bounding box center [936, 455] width 61 height 61
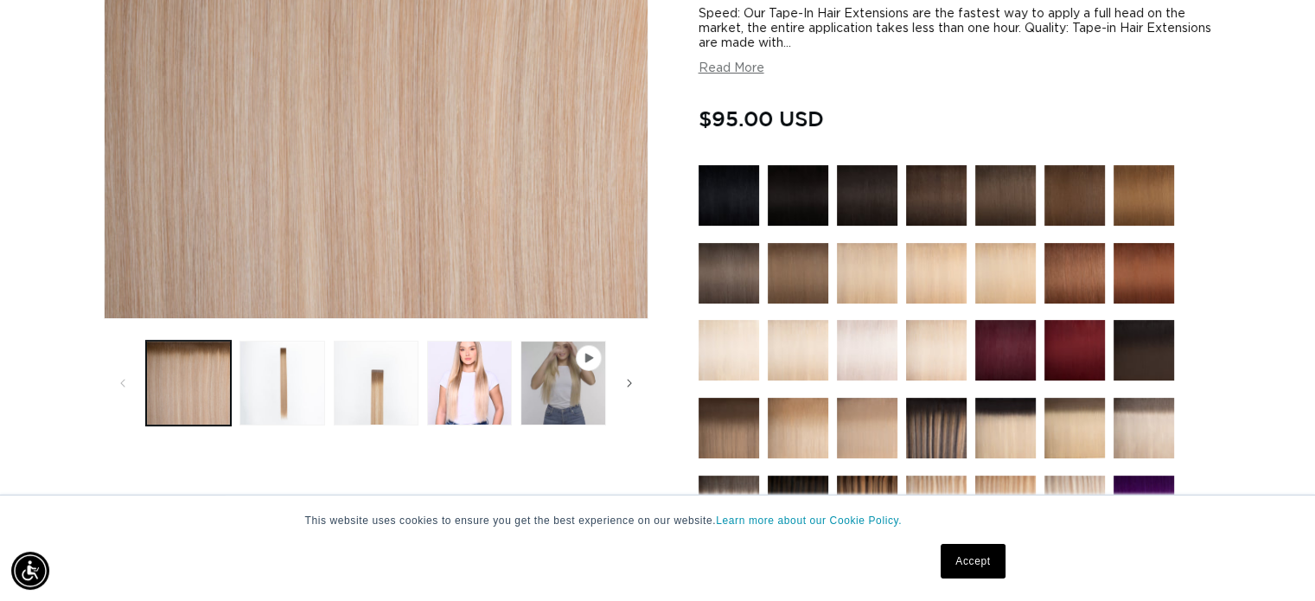
scroll to position [346, 0]
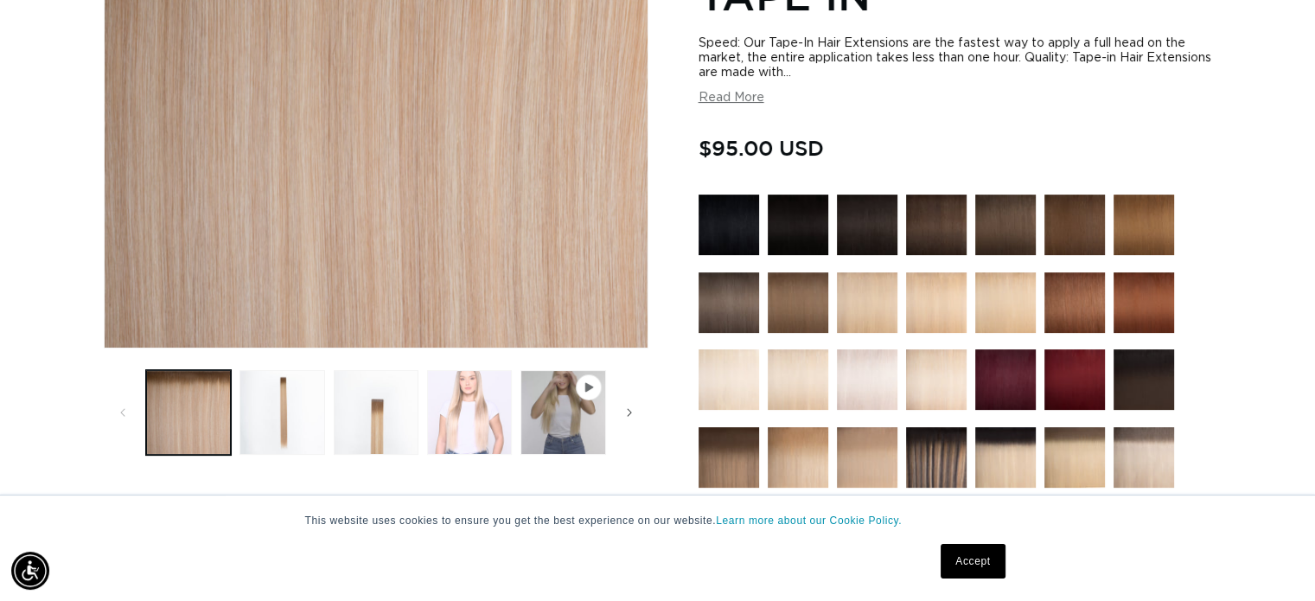
click at [459, 408] on button "Load image 4 in gallery view" at bounding box center [469, 412] width 85 height 85
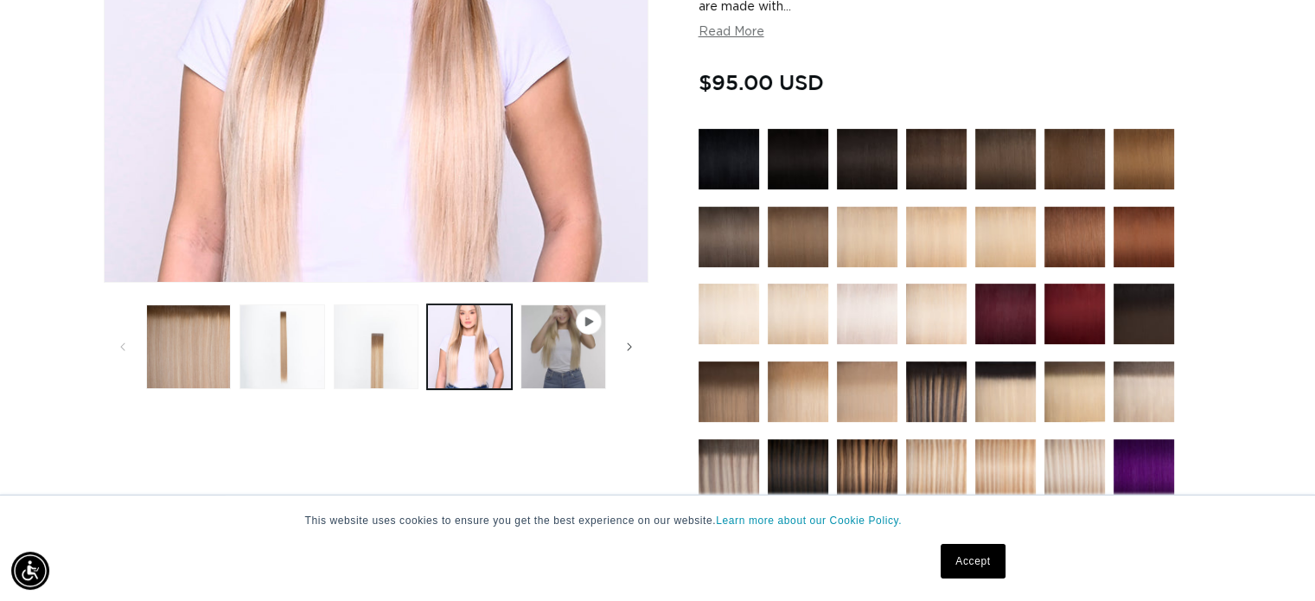
scroll to position [0, 1192]
click at [1072, 463] on img at bounding box center [1074, 469] width 61 height 61
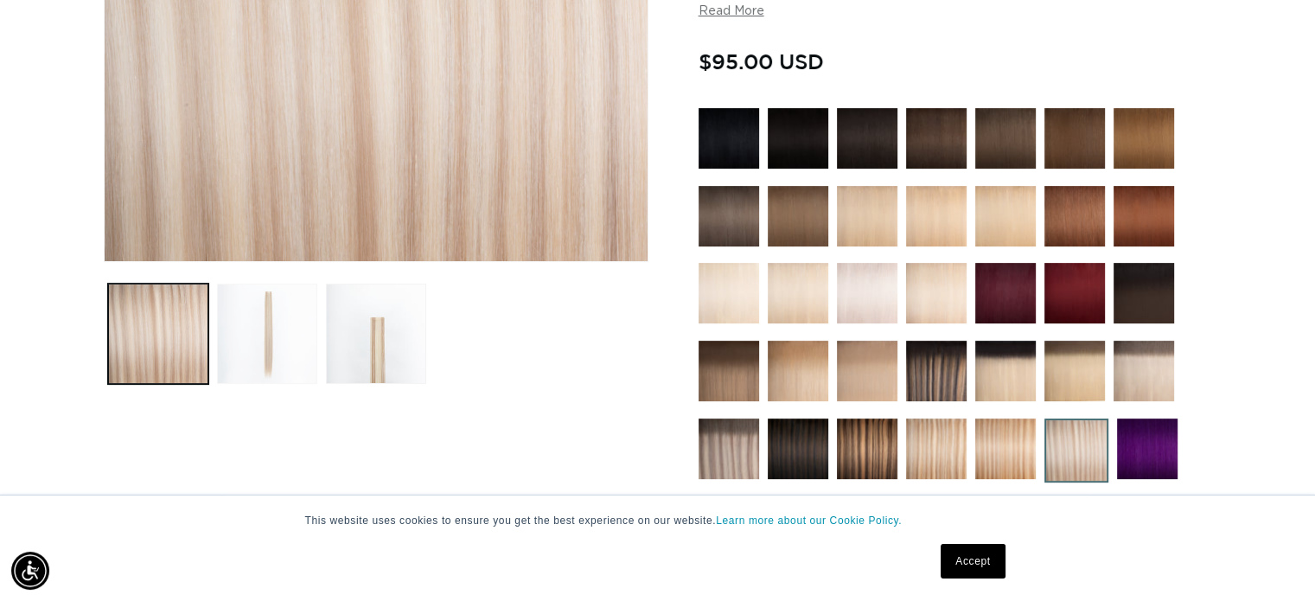
click at [284, 336] on button "Load image 2 in gallery view" at bounding box center [267, 334] width 100 height 100
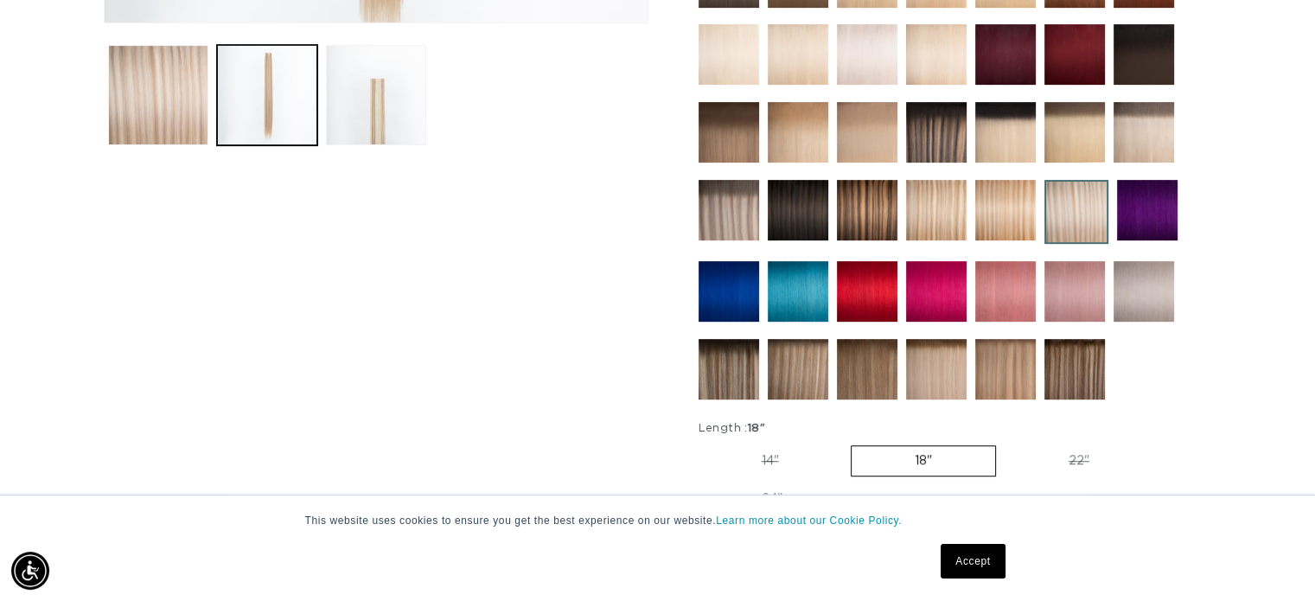
scroll to position [0, 2384]
click at [927, 367] on img at bounding box center [936, 369] width 61 height 61
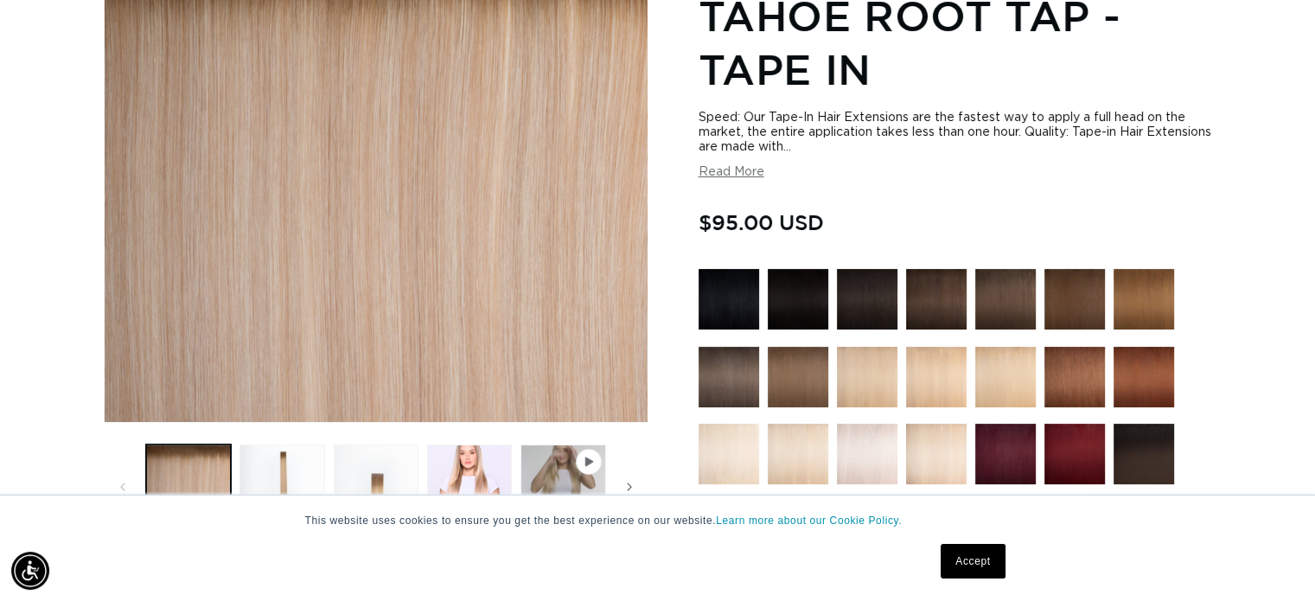
scroll to position [432, 0]
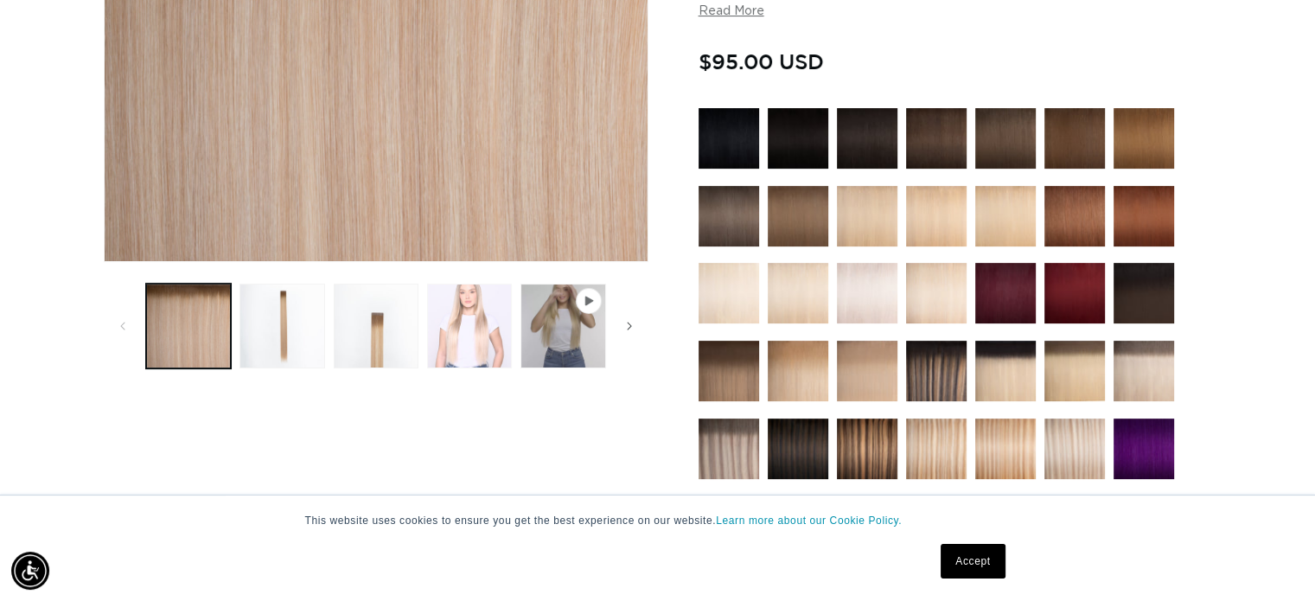
click at [464, 331] on button "Load image 4 in gallery view" at bounding box center [469, 326] width 85 height 85
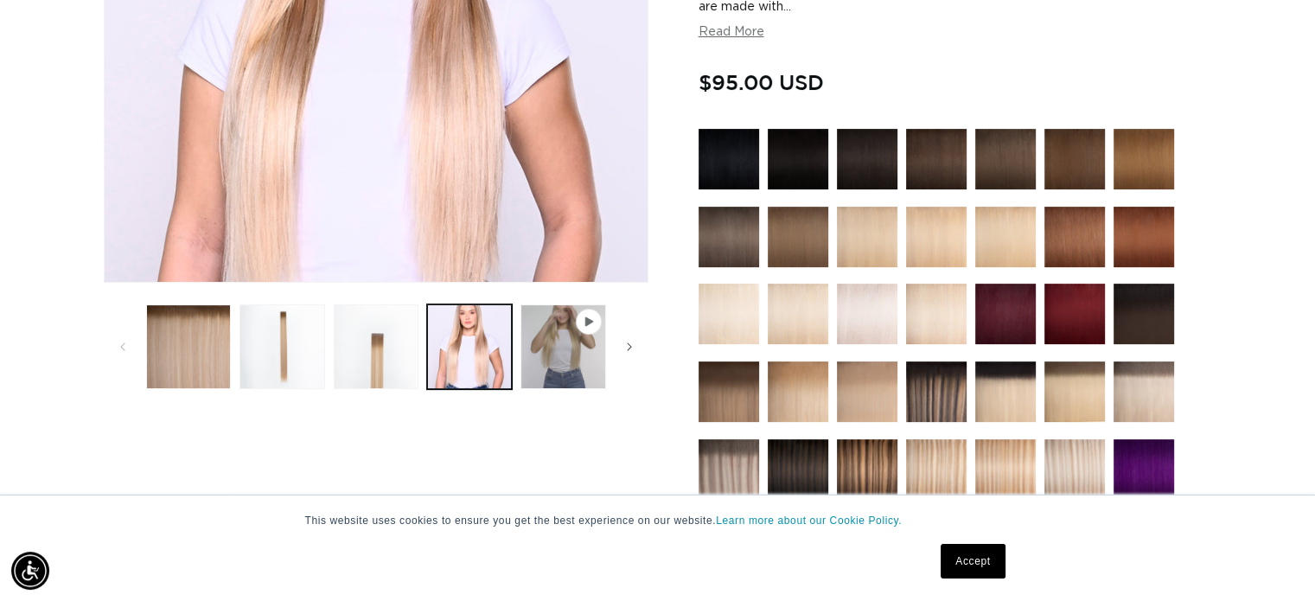
scroll to position [0, 2384]
click at [303, 324] on button "Load image 2 in gallery view" at bounding box center [281, 346] width 85 height 85
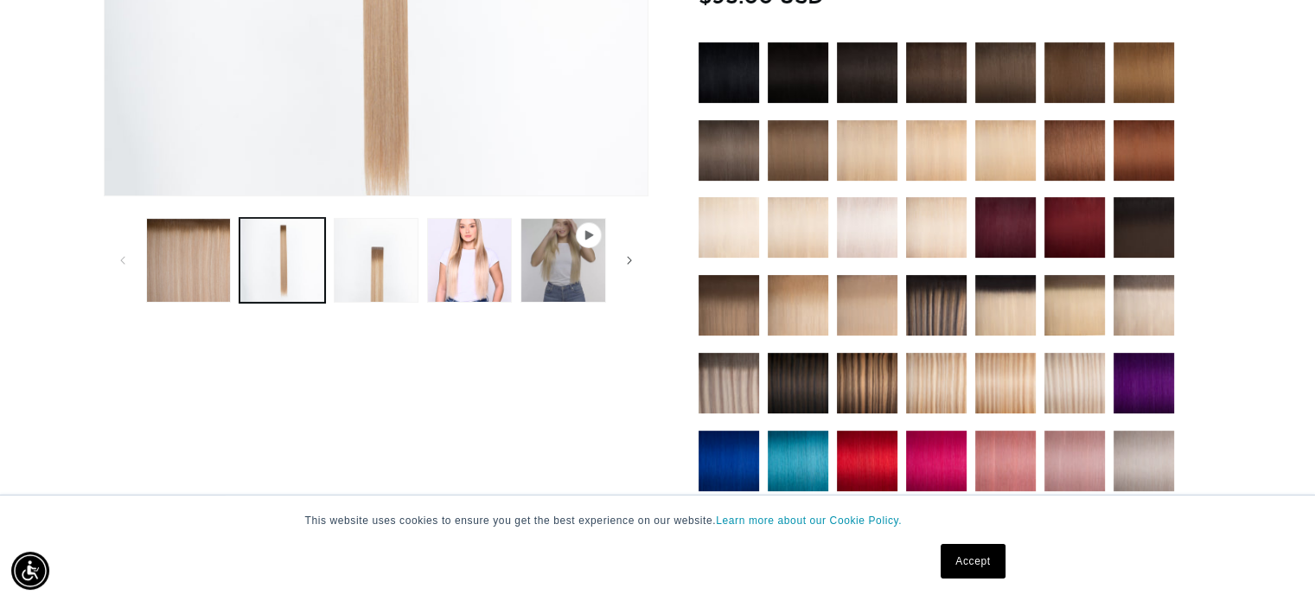
scroll to position [0, 1192]
click at [1155, 308] on img at bounding box center [1144, 305] width 61 height 61
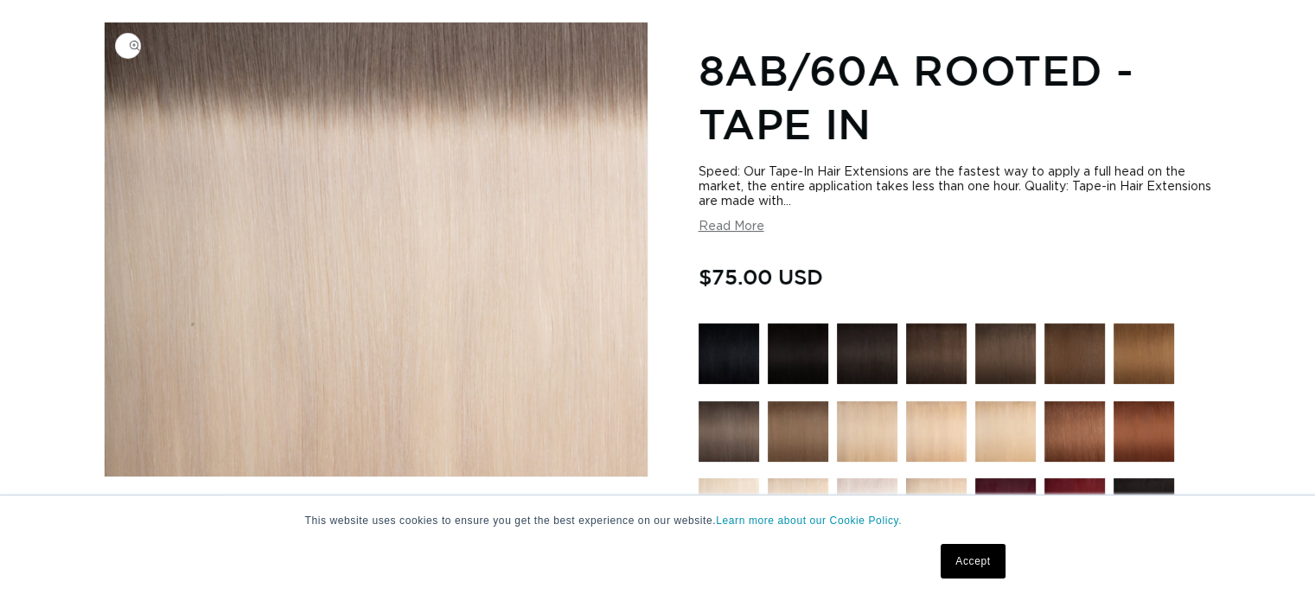
scroll to position [346, 0]
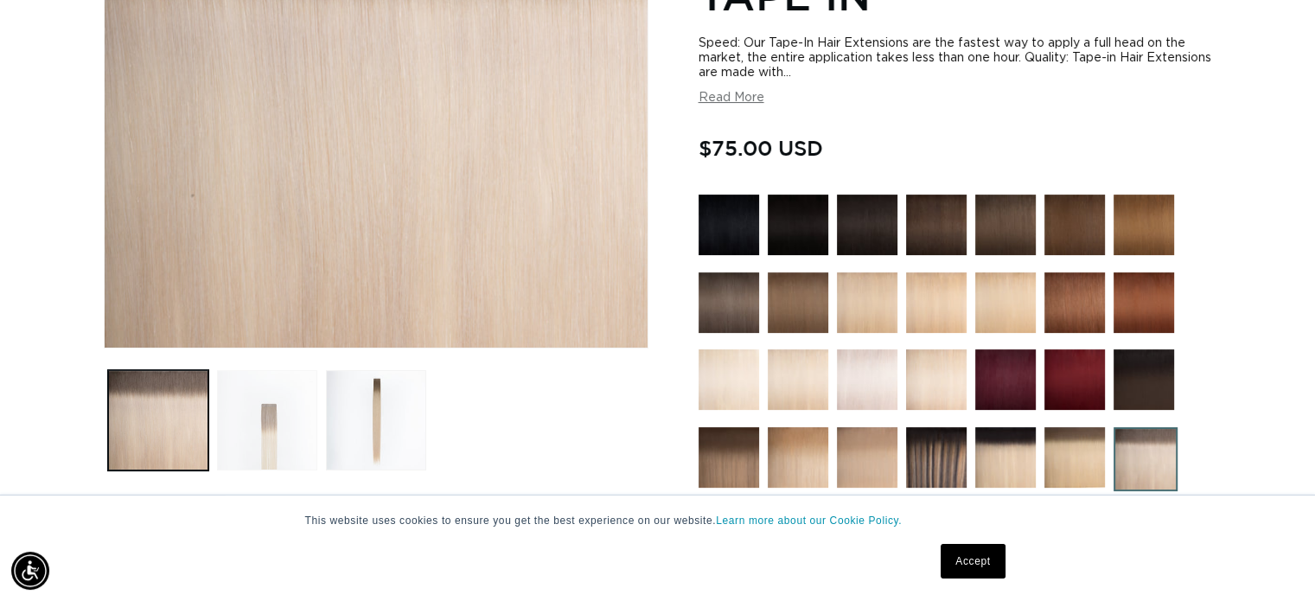
click at [286, 431] on button "Load image 2 in gallery view" at bounding box center [267, 420] width 100 height 100
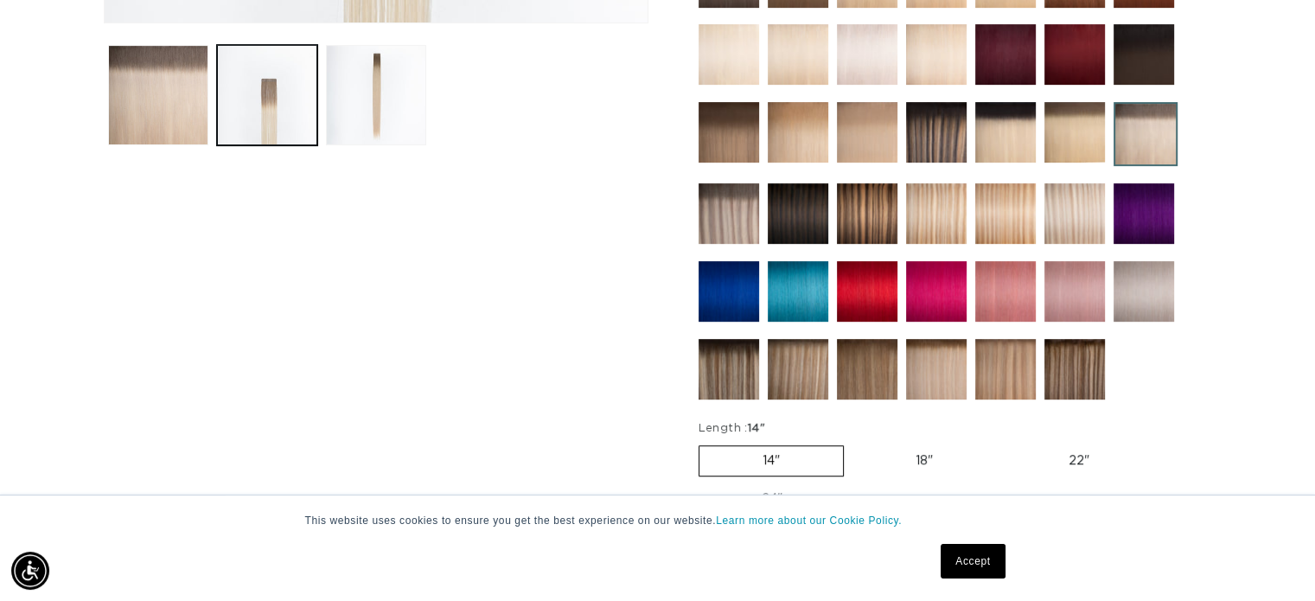
scroll to position [0, 1192]
click at [1130, 134] on img at bounding box center [1146, 134] width 64 height 64
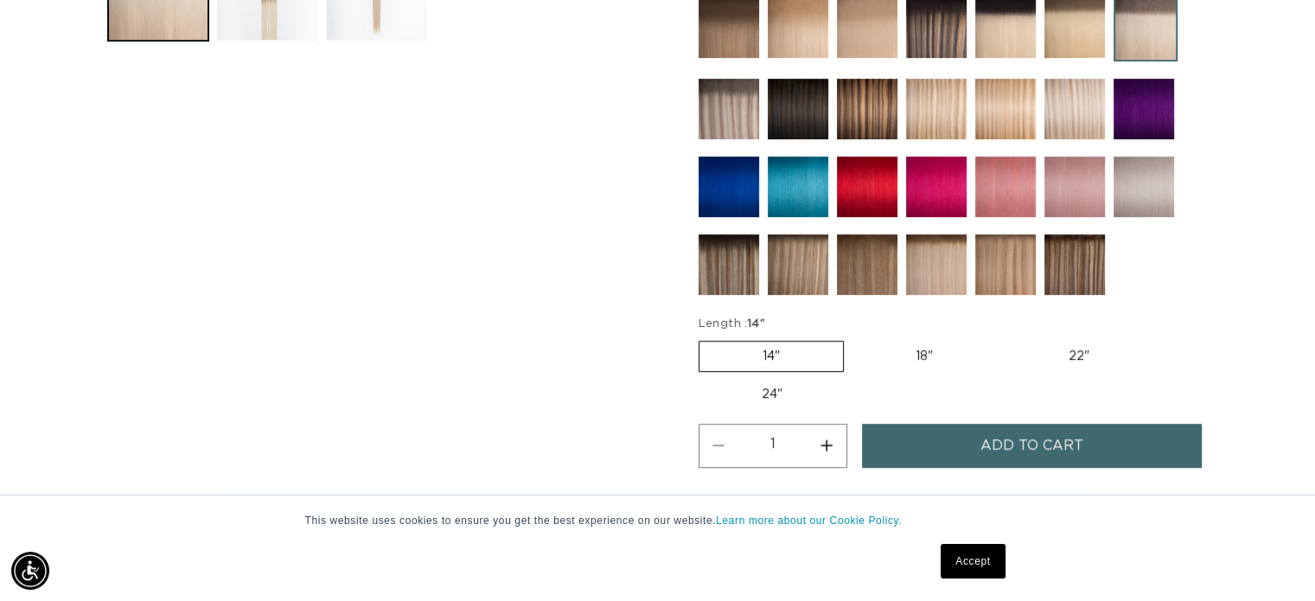
scroll to position [778, 0]
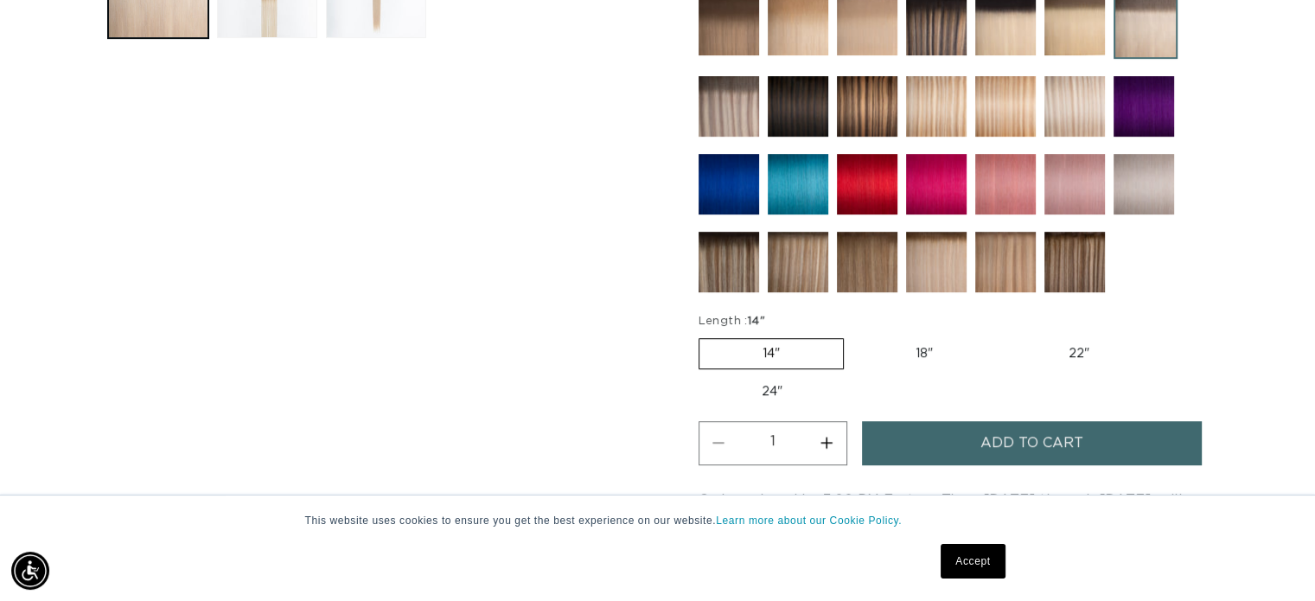
click at [942, 342] on label "18" Variant sold out or unavailable" at bounding box center [924, 353] width 144 height 29
click at [853, 335] on input "18" Variant sold out or unavailable" at bounding box center [852, 335] width 1 height 1
radio input "true"
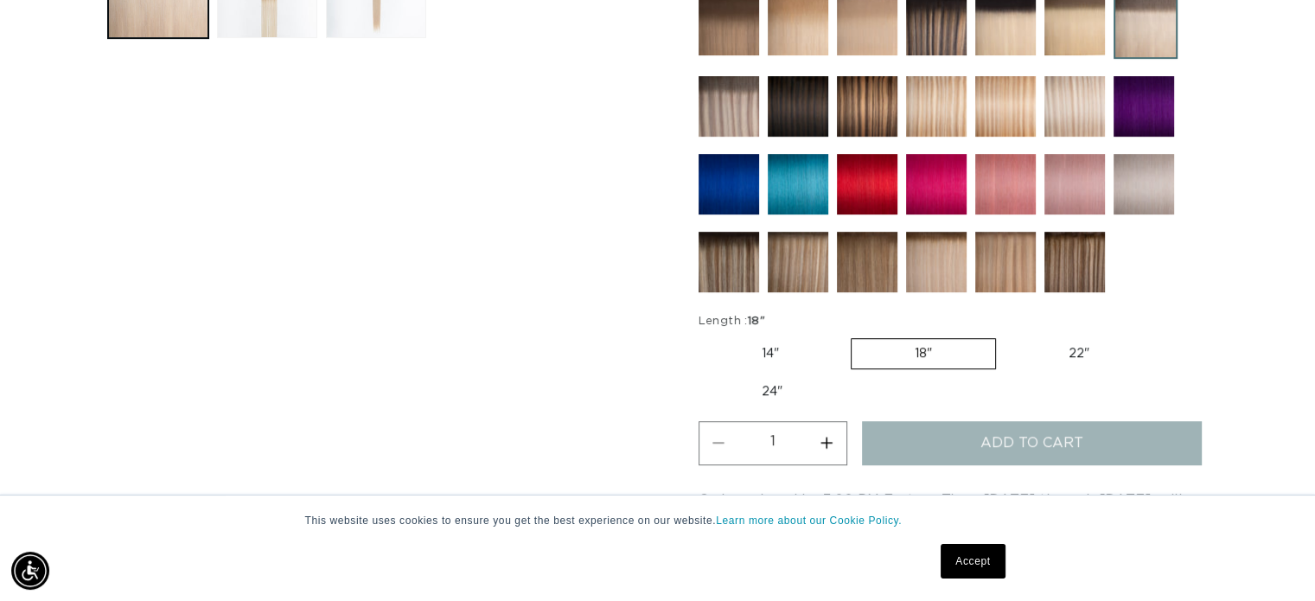
scroll to position [0, 2384]
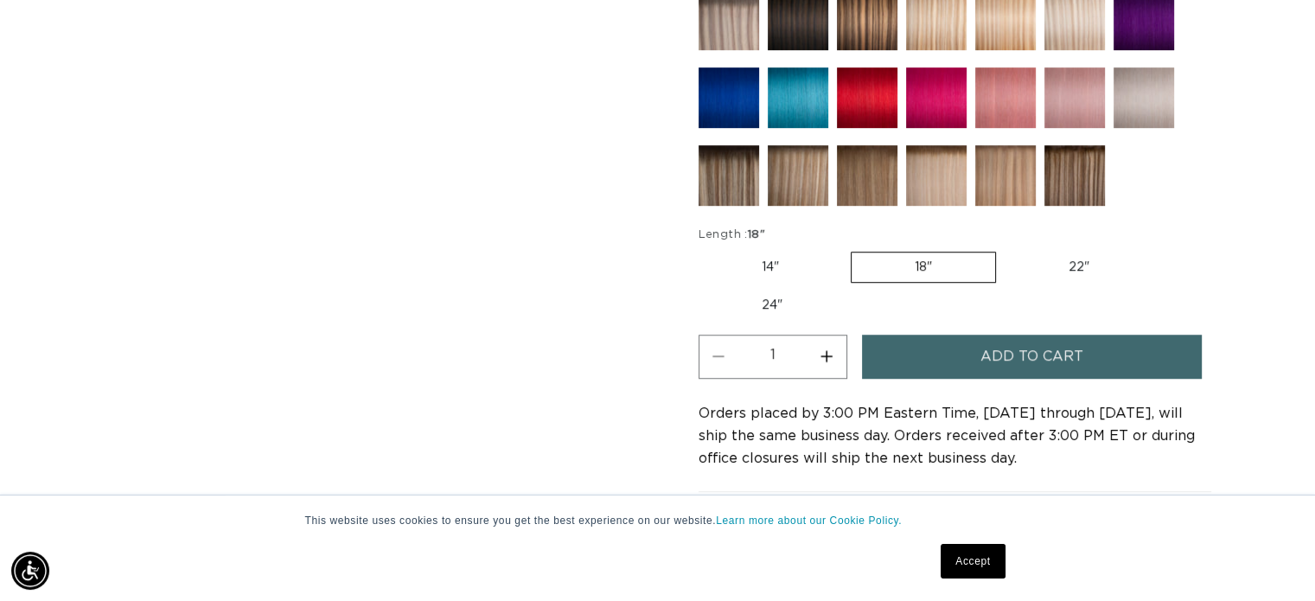
scroll to position [0, 1192]
click at [830, 358] on button "Increase quantity for 8AB/60A Rooted - Tape In" at bounding box center [827, 357] width 39 height 44
type input "3"
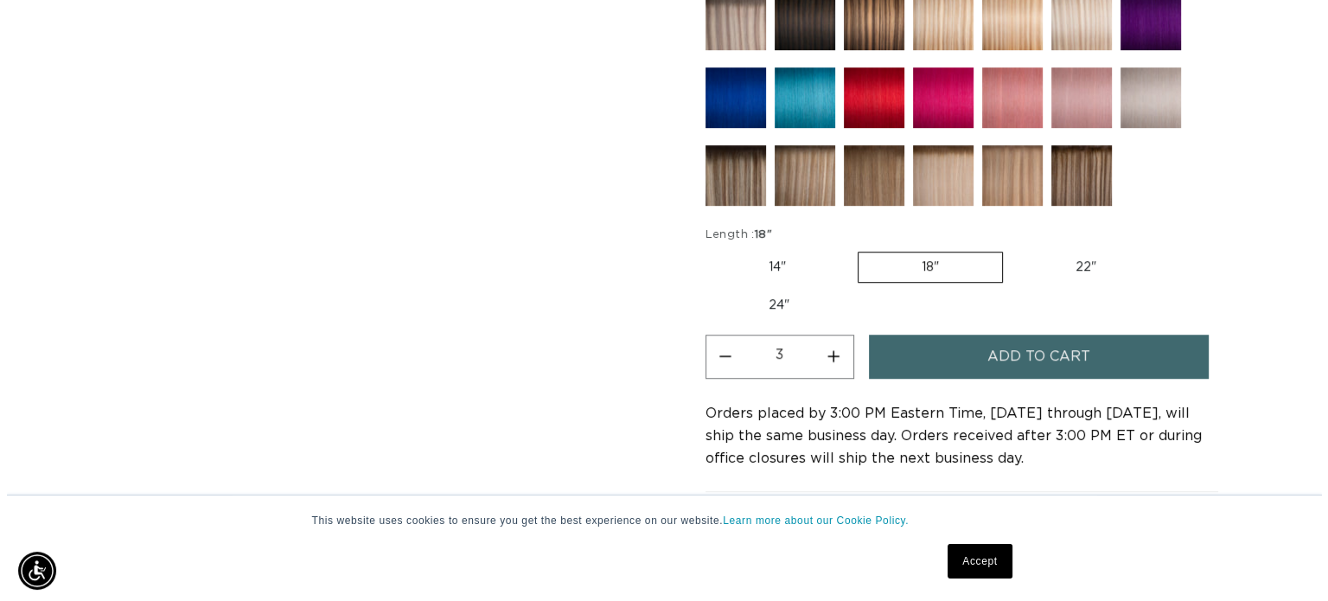
scroll to position [0, 2384]
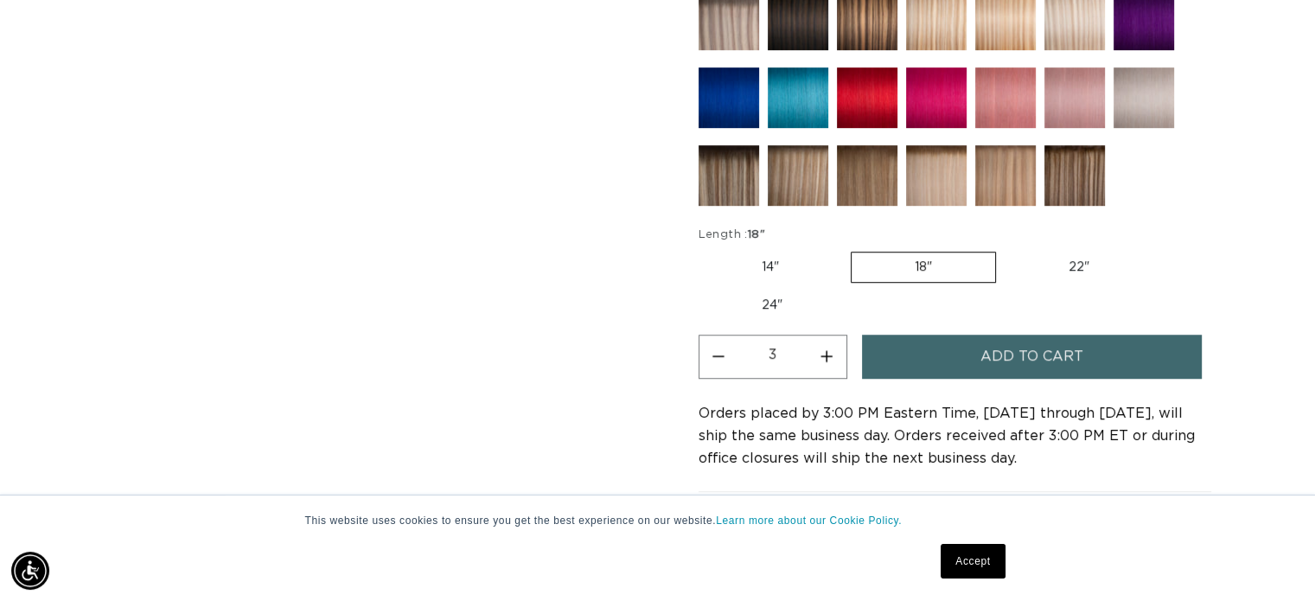
click at [976, 347] on button "Add to cart" at bounding box center [1032, 357] width 341 height 44
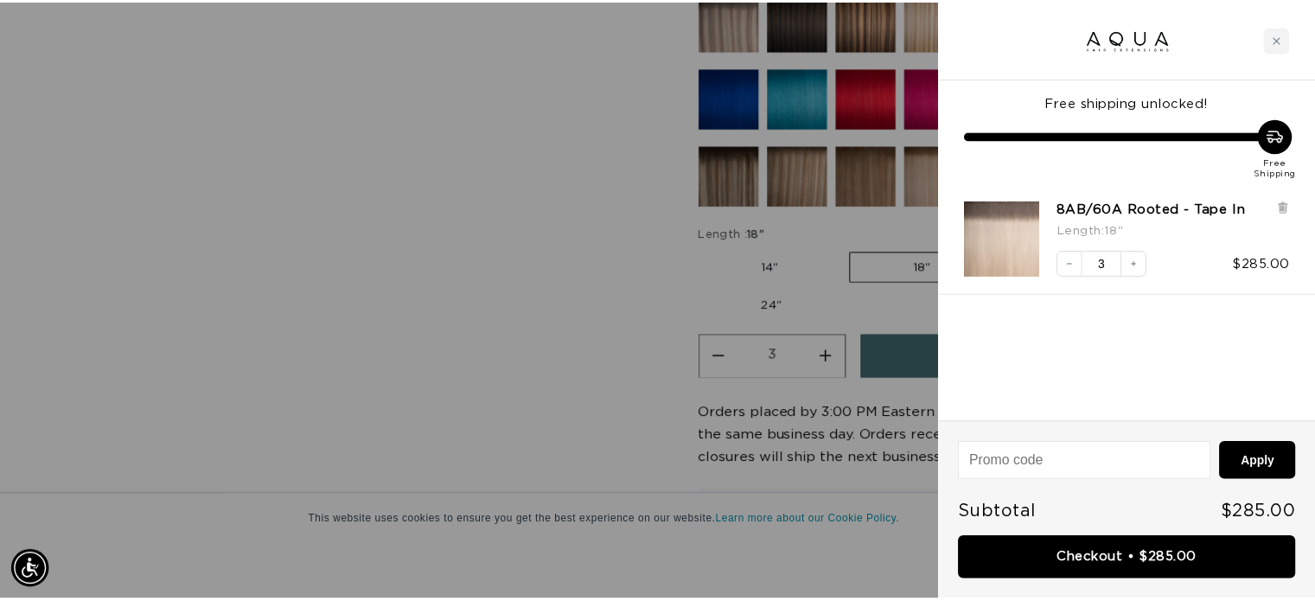
scroll to position [0, 1205]
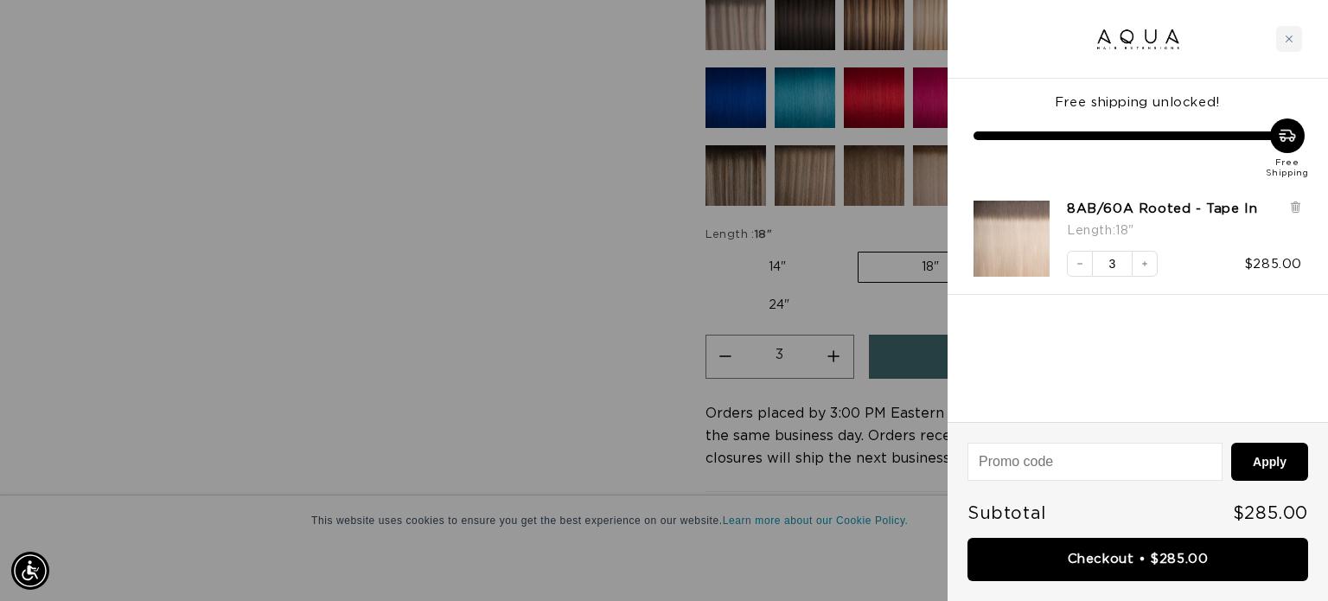
click at [588, 343] on div at bounding box center [664, 300] width 1328 height 601
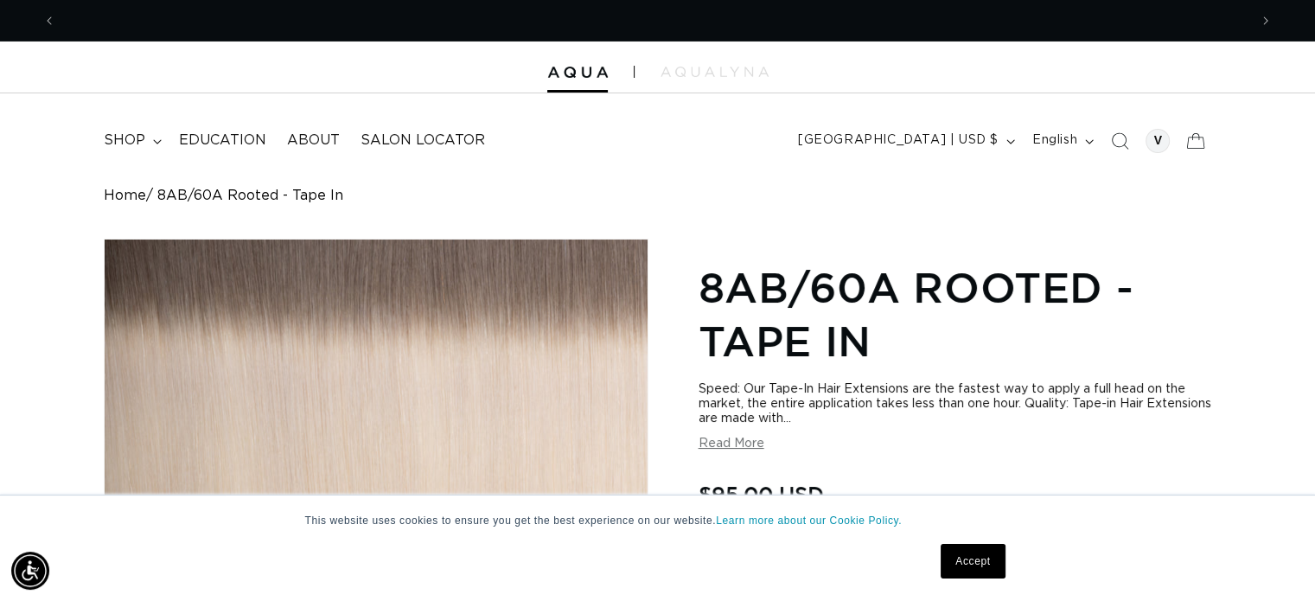
scroll to position [0, 2384]
click at [122, 133] on span "shop" at bounding box center [125, 140] width 42 height 18
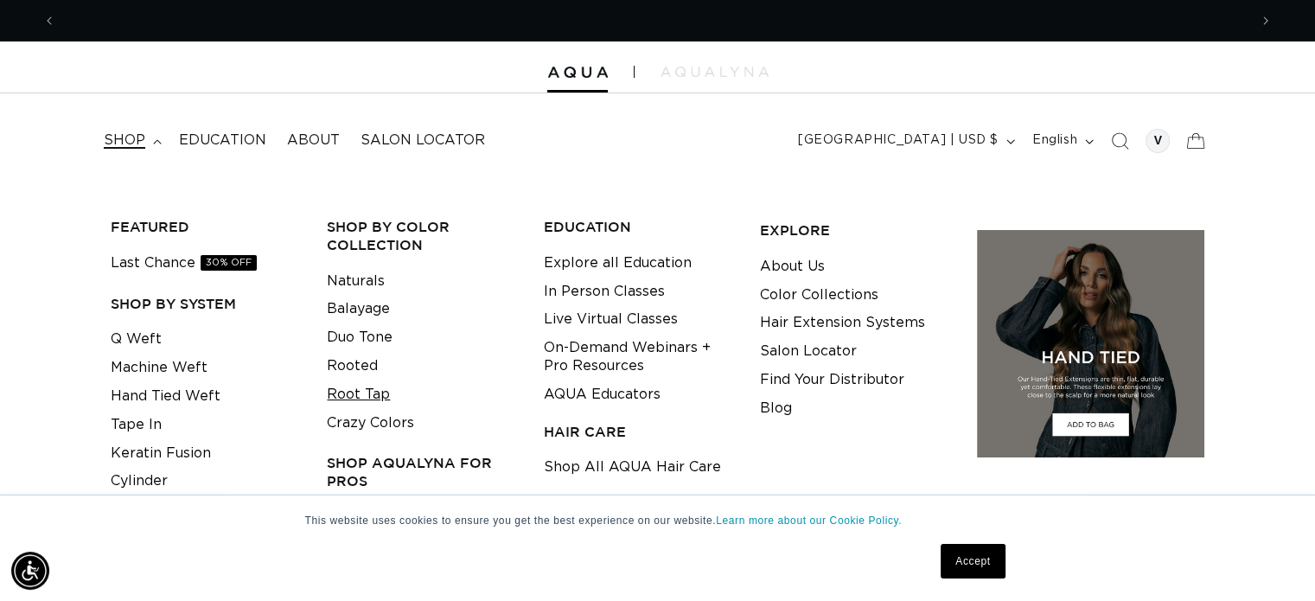
scroll to position [0, 1192]
click at [356, 393] on link "Root Tap" at bounding box center [358, 394] width 63 height 29
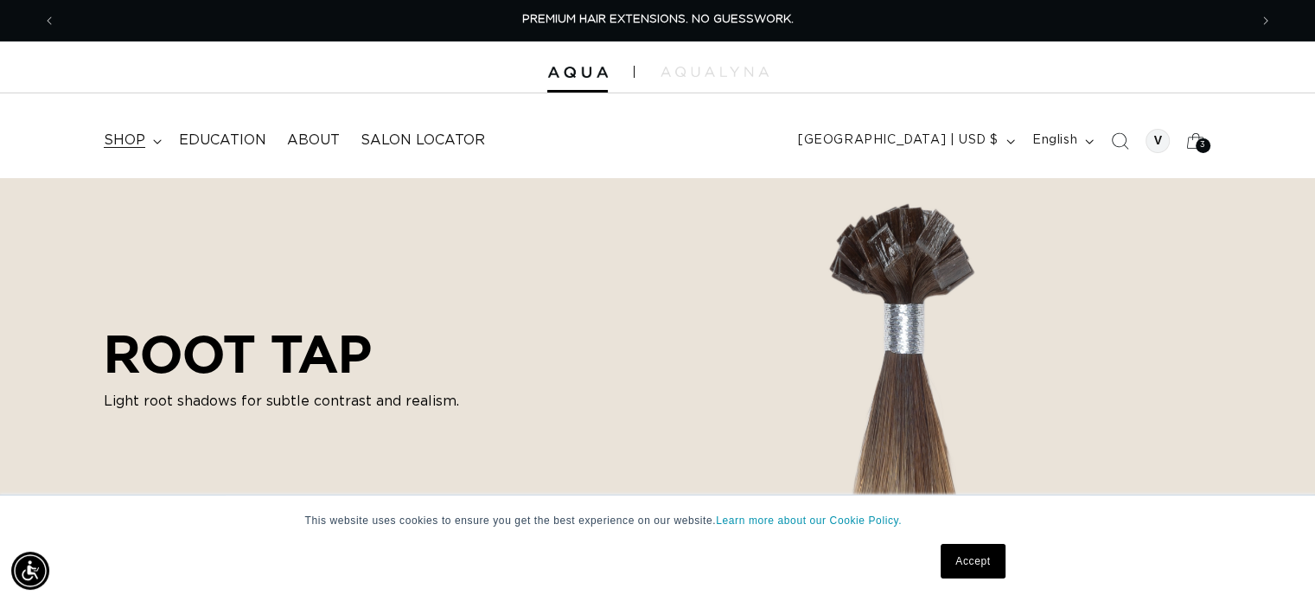
click at [130, 137] on span "shop" at bounding box center [125, 140] width 42 height 18
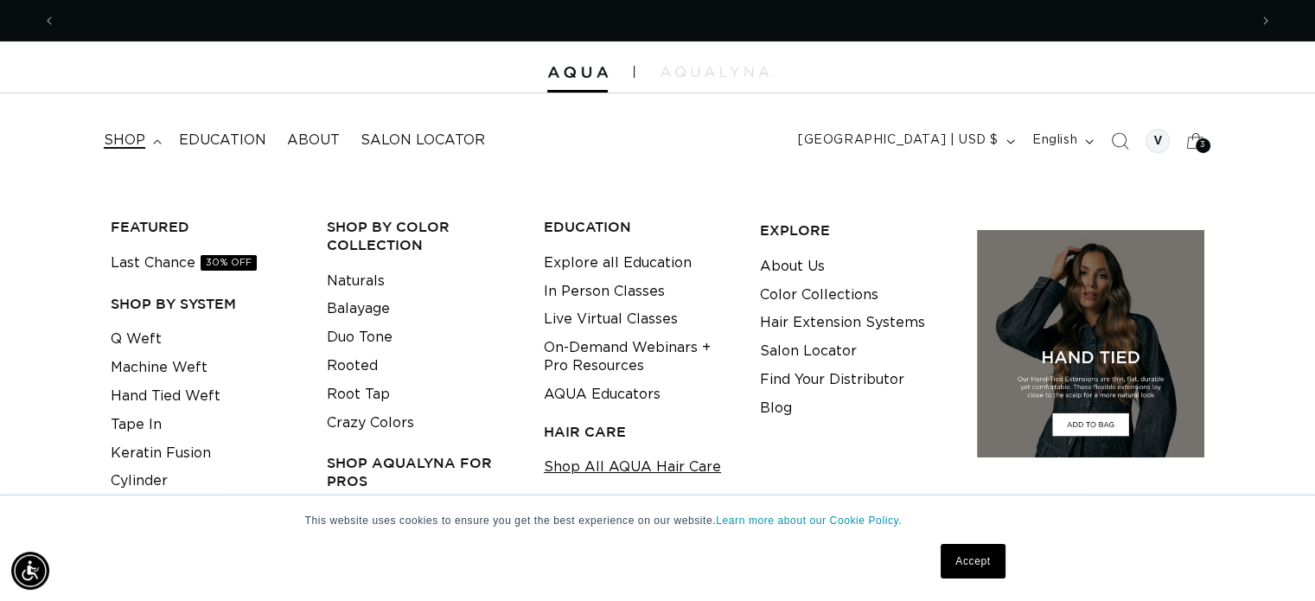
click at [609, 458] on link "Shop All AQUA Hair Care" at bounding box center [632, 467] width 177 height 29
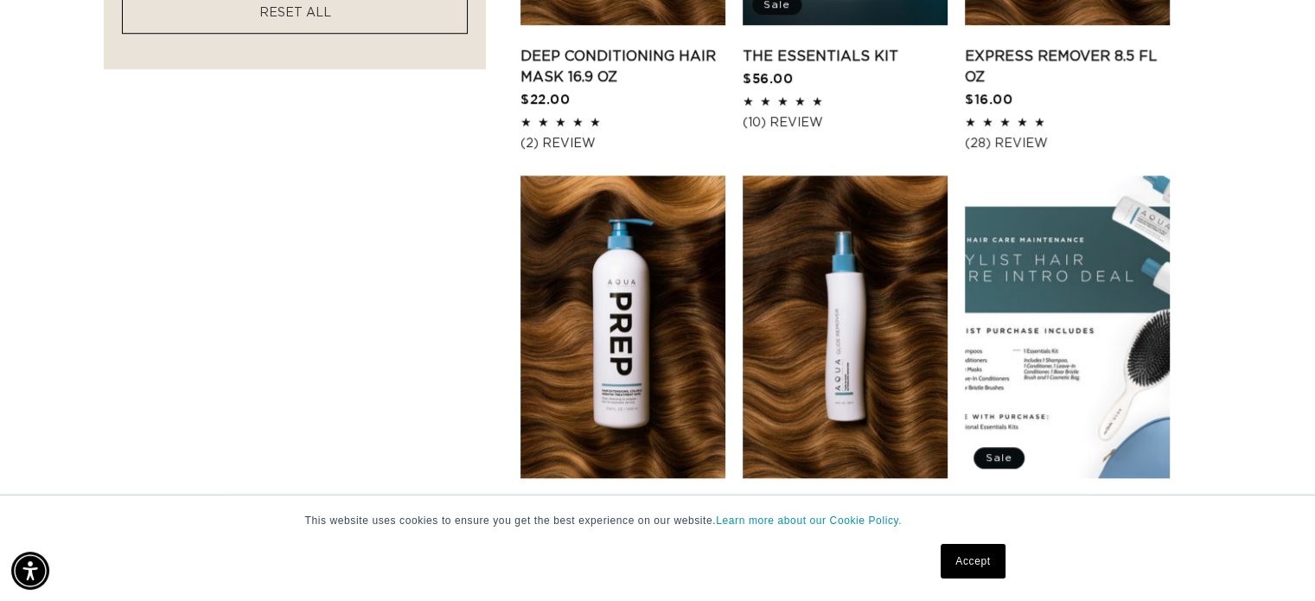
scroll to position [1470, 0]
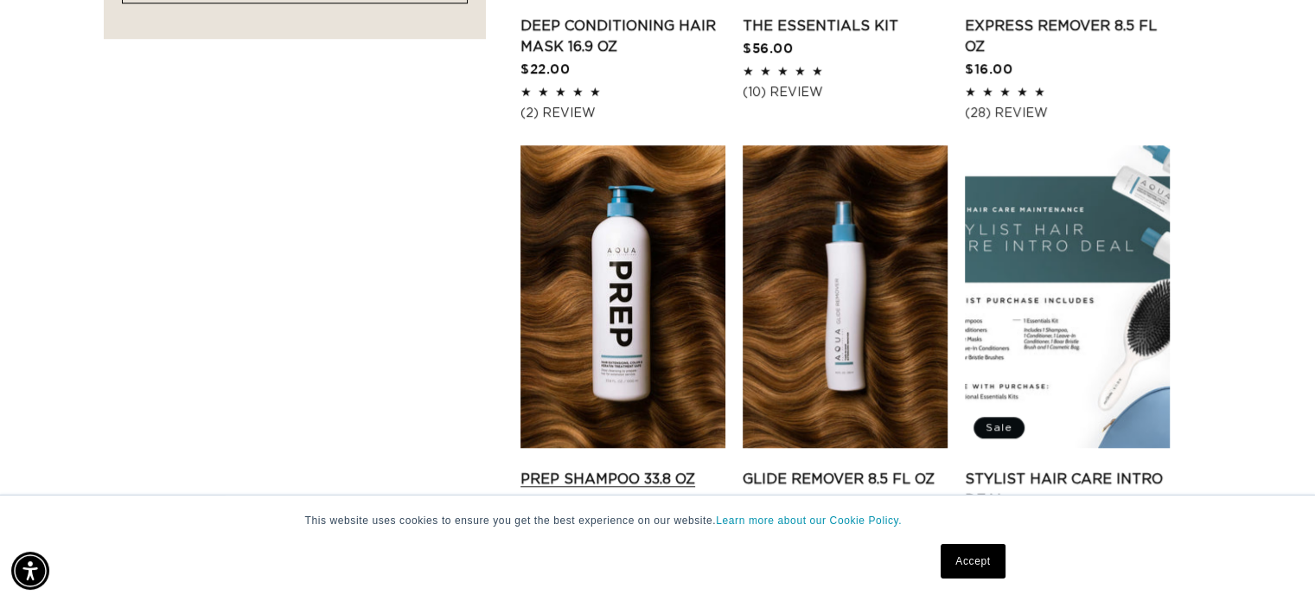
click at [637, 469] on link "Prep Shampoo 33.8 oz" at bounding box center [622, 479] width 205 height 21
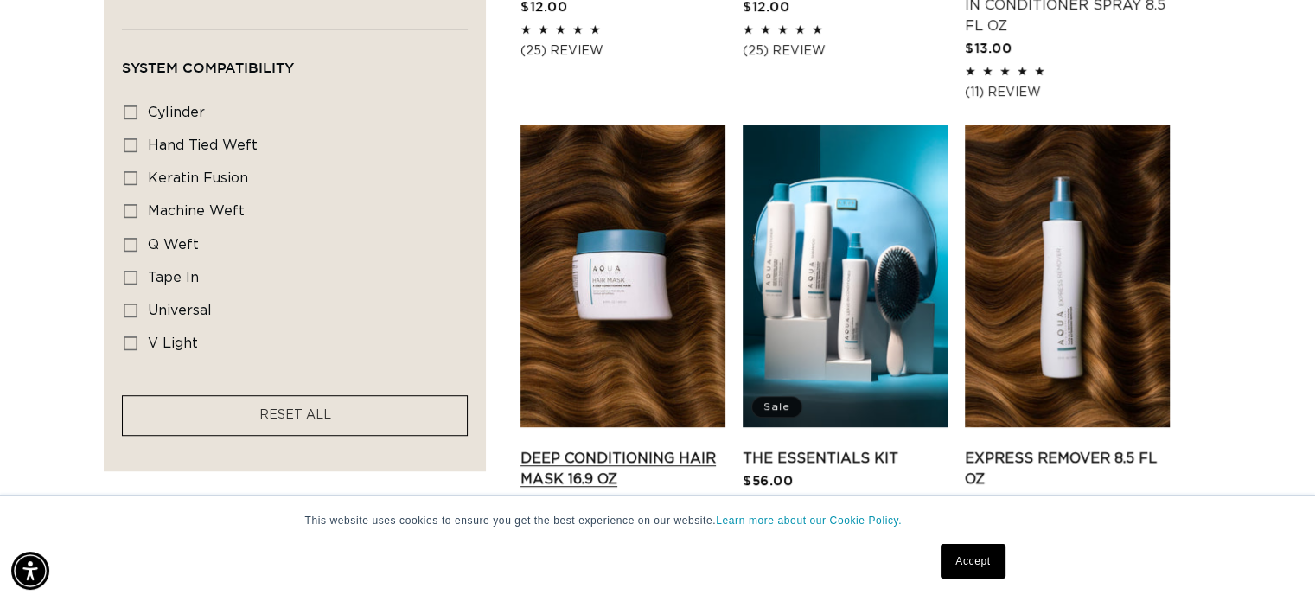
scroll to position [0, 2384]
click at [609, 448] on link "Deep Conditioning Hair Mask 16.9 oz" at bounding box center [622, 469] width 205 height 42
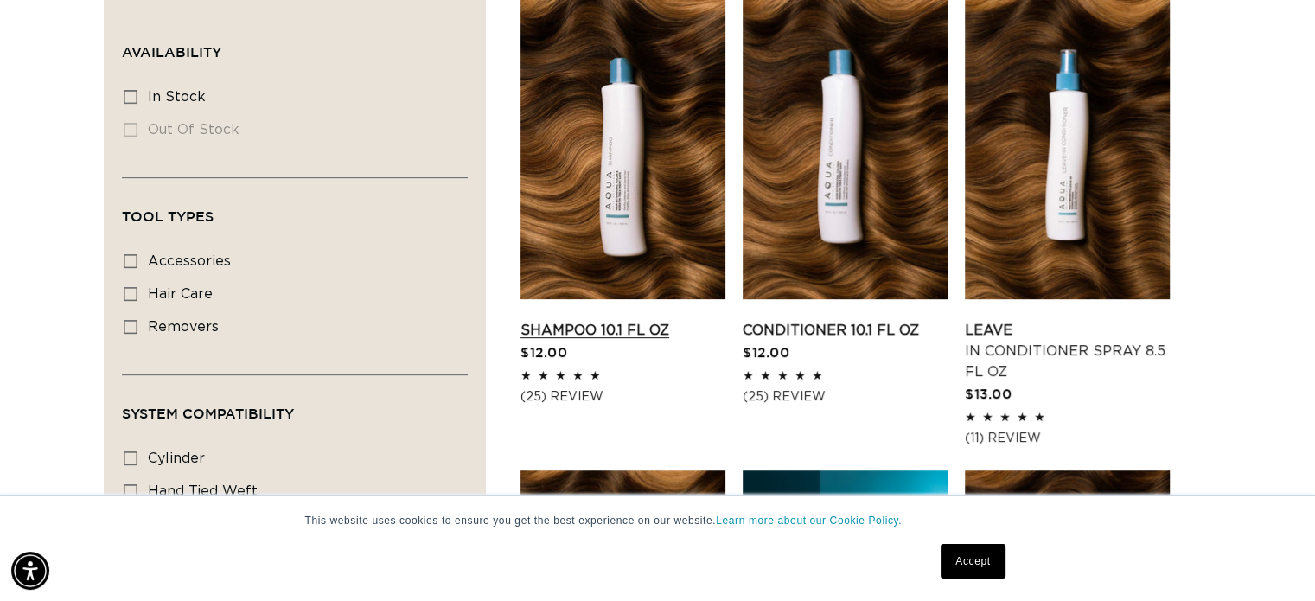
scroll to position [0, 1192]
click at [639, 320] on link "Shampoo 10.1 fl oz" at bounding box center [622, 330] width 205 height 21
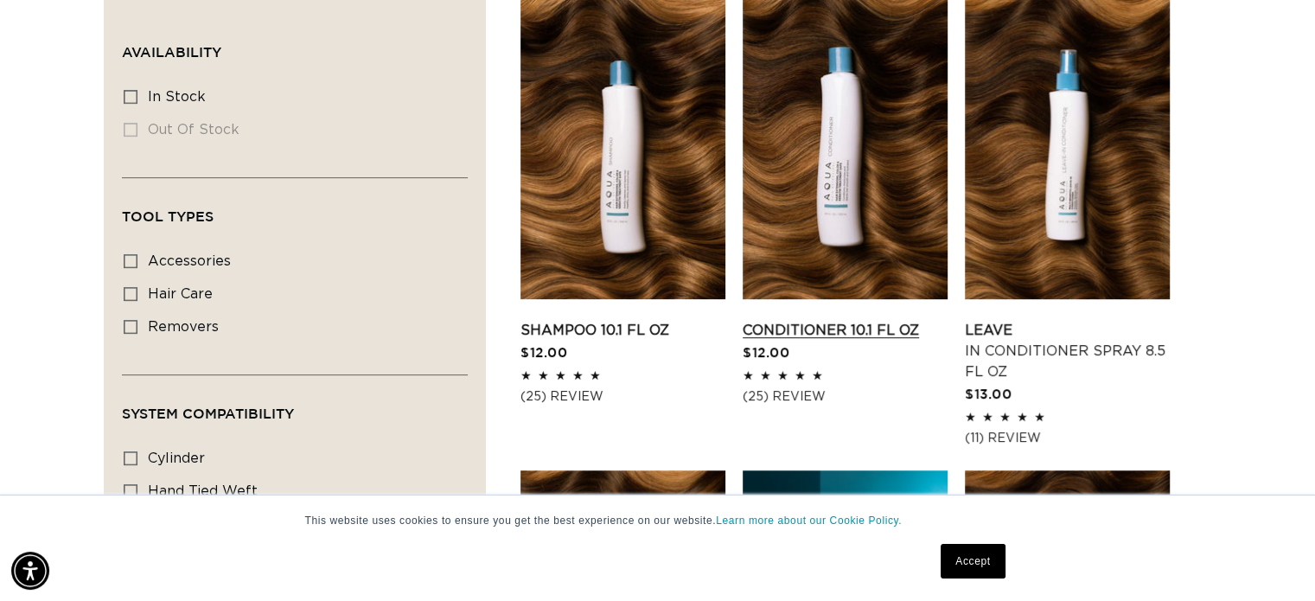
click at [788, 320] on link "Conditioner 10.1 fl oz" at bounding box center [845, 330] width 205 height 21
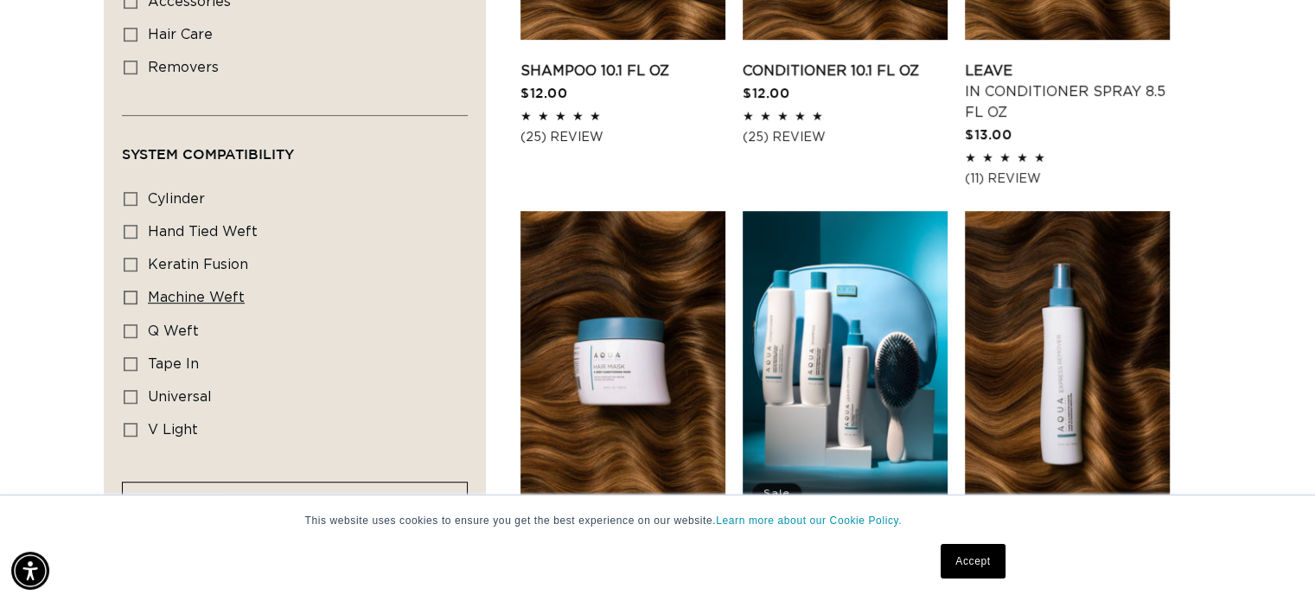
scroll to position [0, 1192]
click at [133, 357] on icon at bounding box center [131, 364] width 14 height 14
click at [133, 357] on input "tape in tape in (3 products)" at bounding box center [131, 364] width 14 height 14
checkbox input "true"
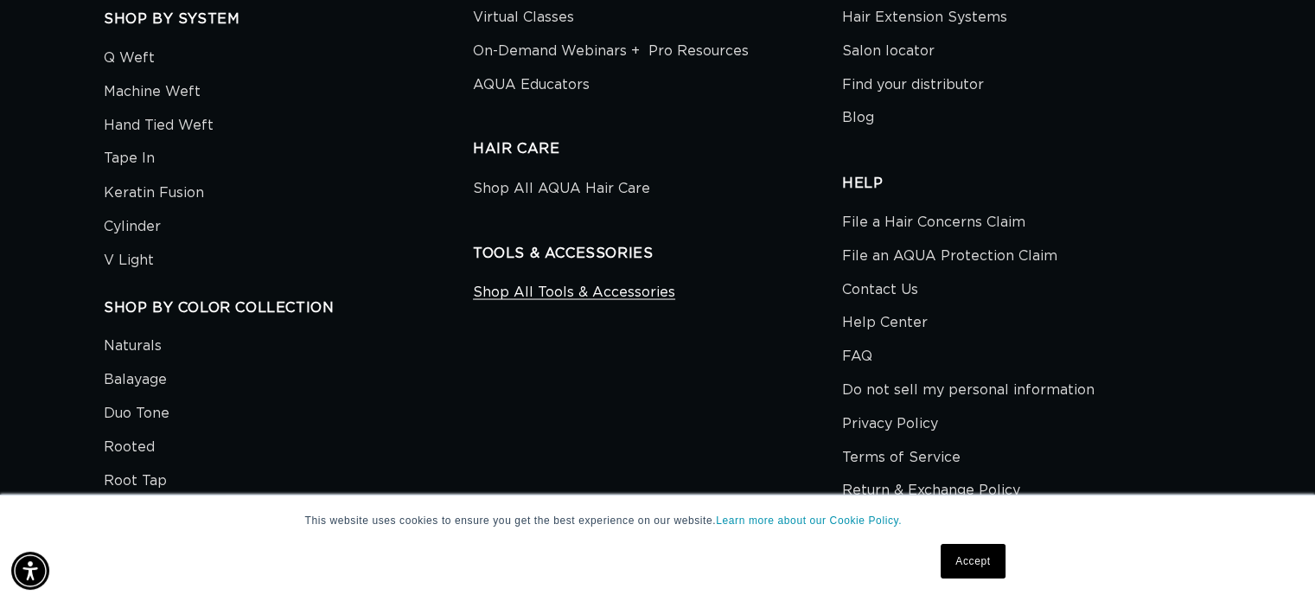
click at [547, 292] on link "Shop All Tools & Accessories" at bounding box center [574, 293] width 202 height 29
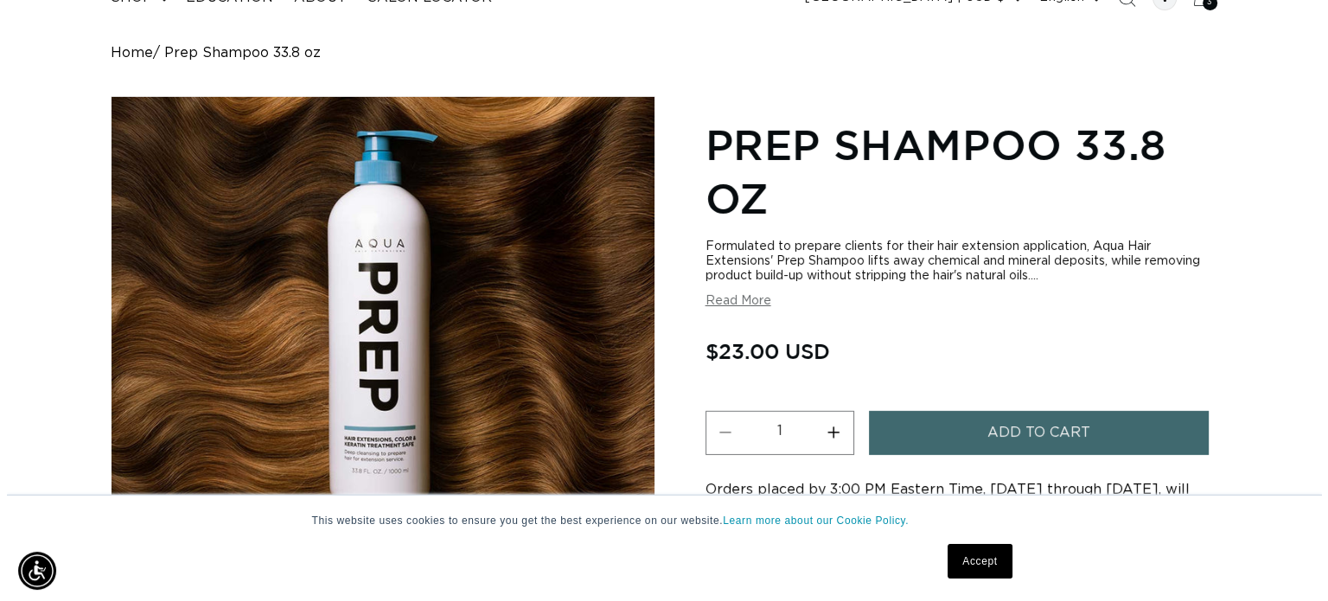
scroll to position [173, 0]
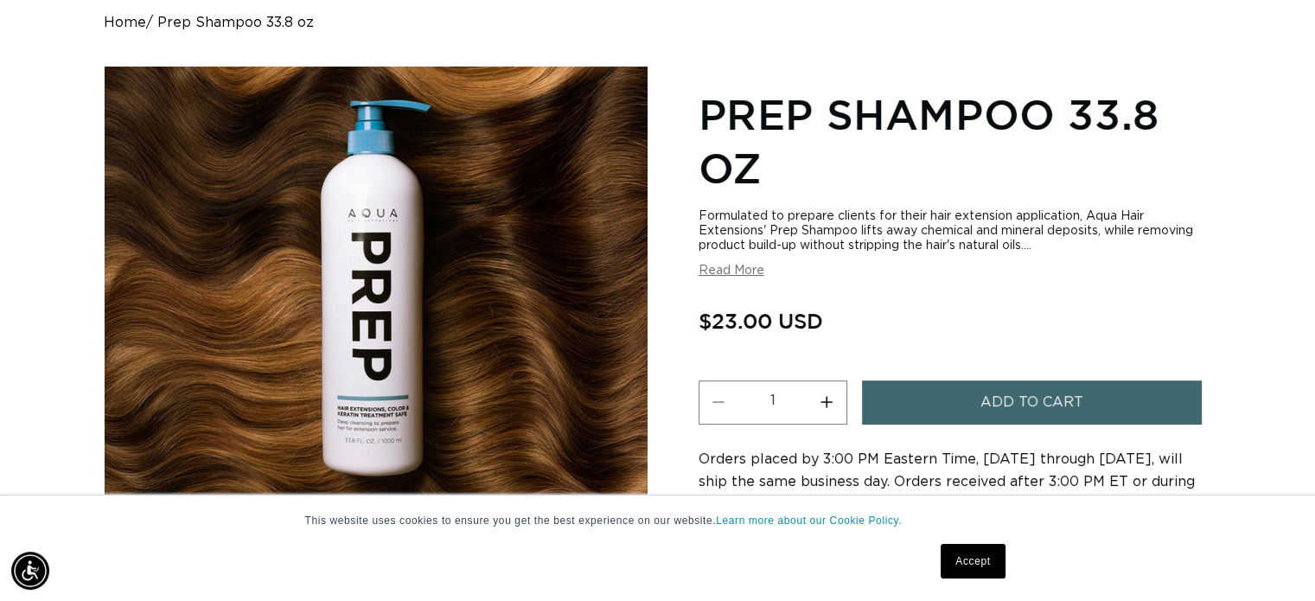
click at [930, 403] on button "Add to cart" at bounding box center [1032, 402] width 341 height 44
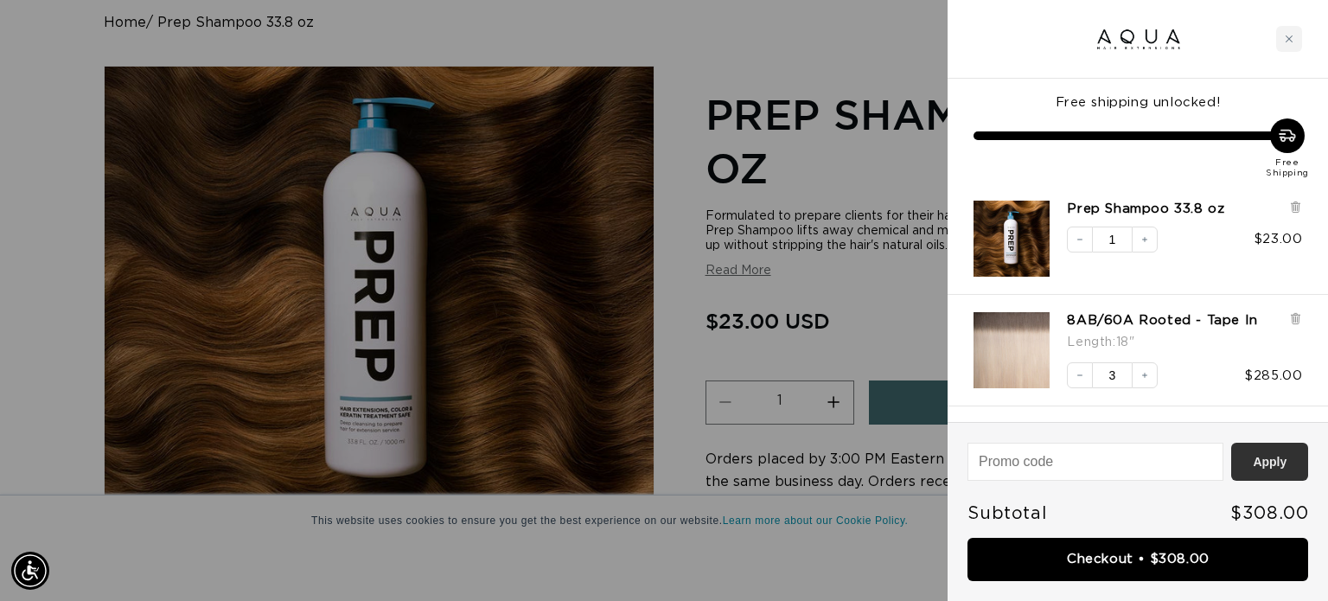
scroll to position [0, 2410]
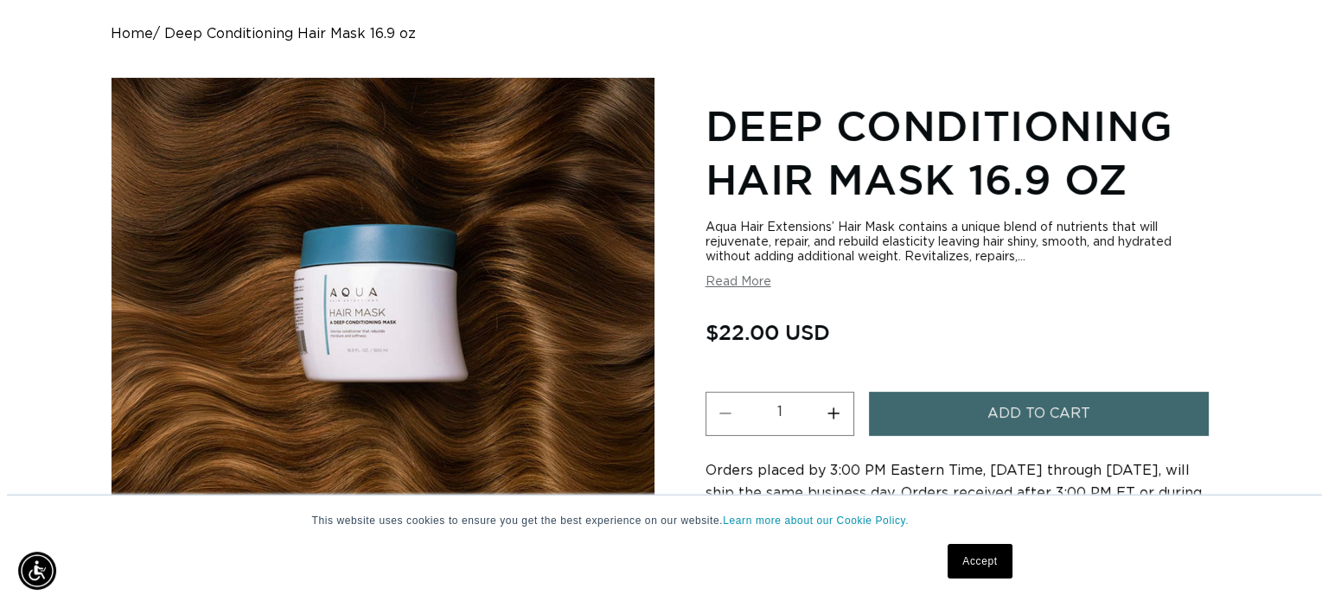
scroll to position [173, 0]
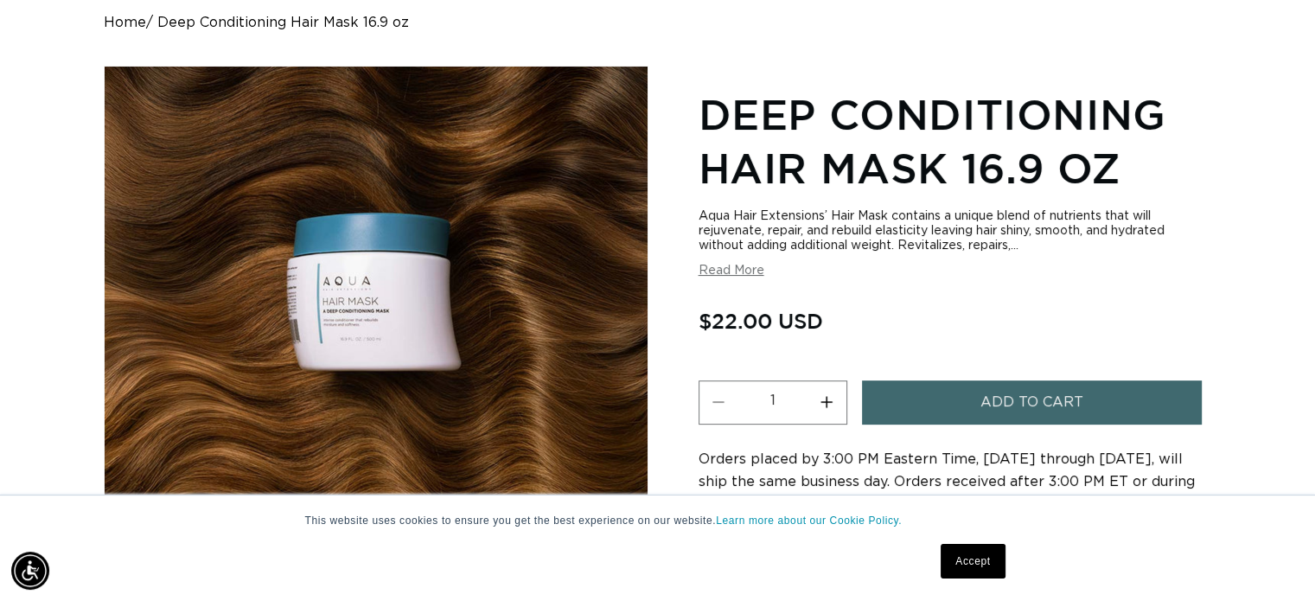
click at [1062, 410] on span "Add to cart" at bounding box center [1031, 402] width 103 height 44
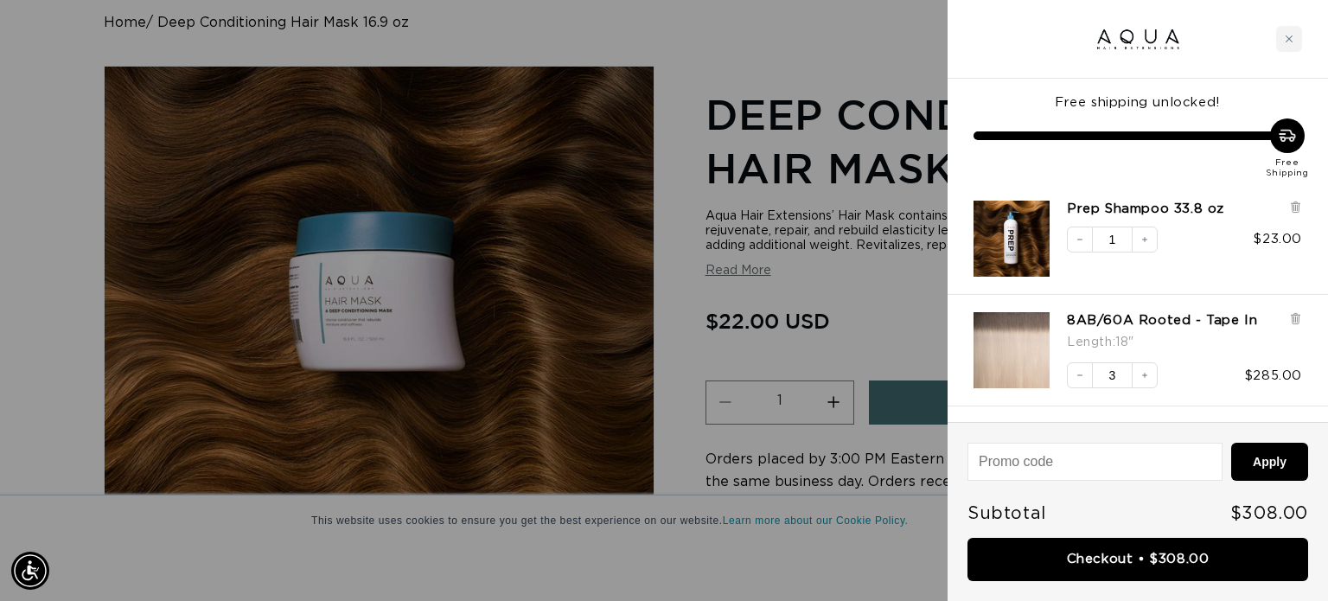
scroll to position [0, 1205]
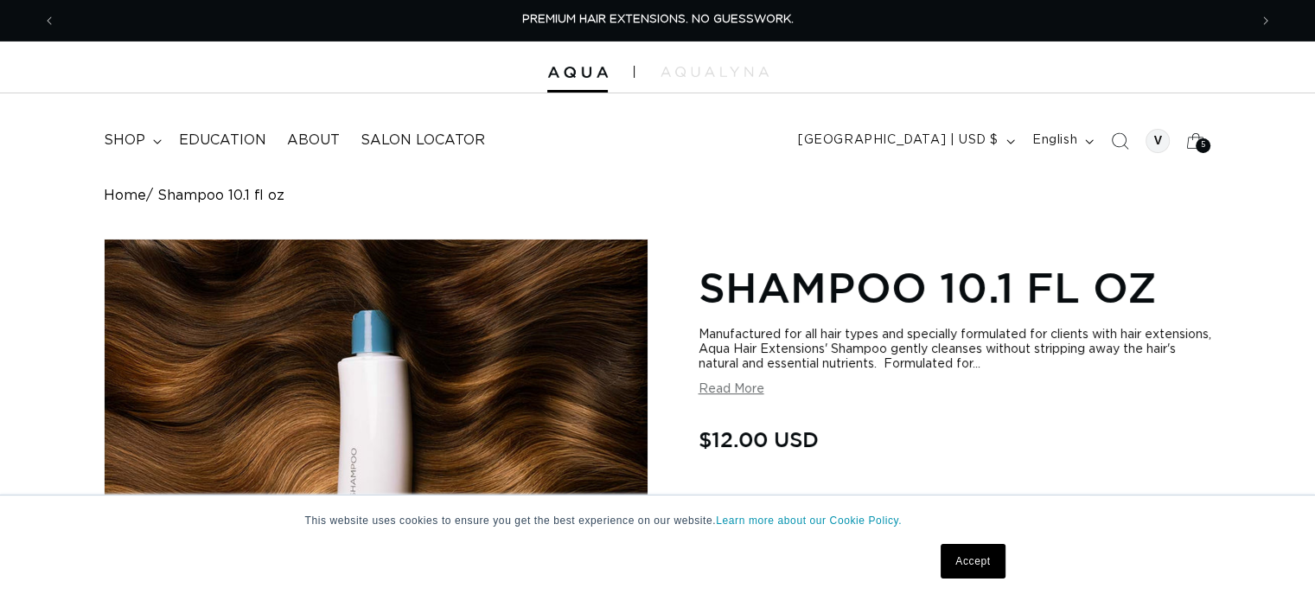
click at [958, 520] on p "This website uses cookies to ensure you get the best experience on our website.…" at bounding box center [658, 521] width 706 height 16
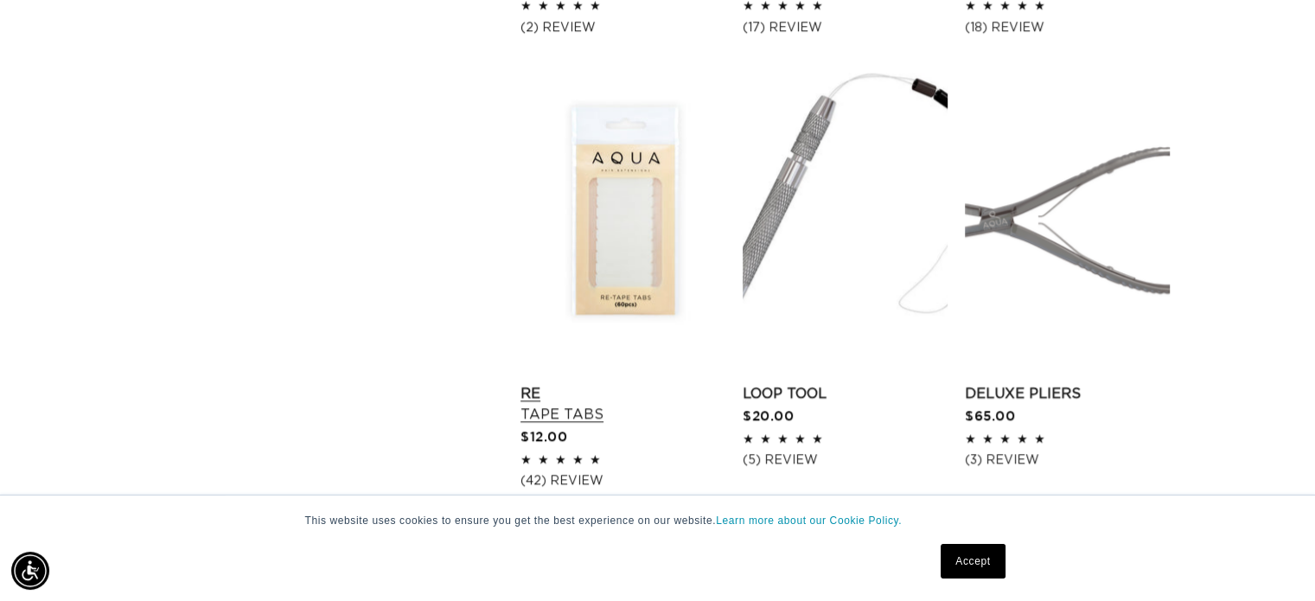
scroll to position [0, 1192]
click at [603, 383] on link "Re Tape Tabs" at bounding box center [622, 404] width 205 height 42
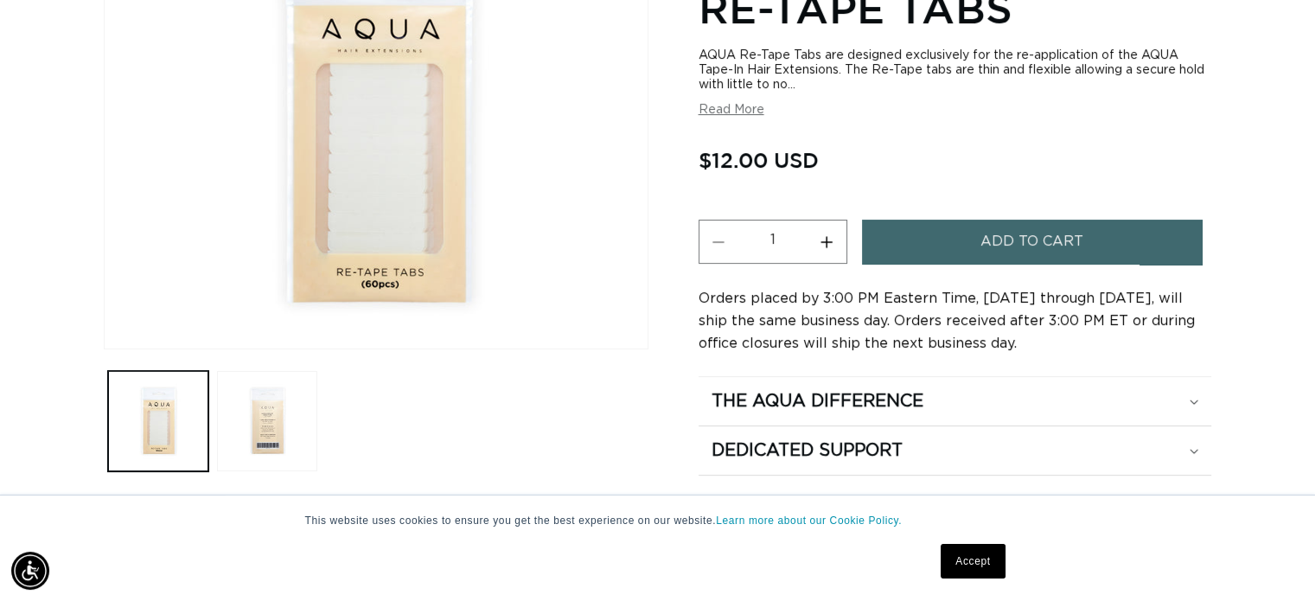
scroll to position [346, 0]
click at [830, 231] on button "Increase quantity for Re-Tape Tabs" at bounding box center [827, 241] width 39 height 44
type input "2"
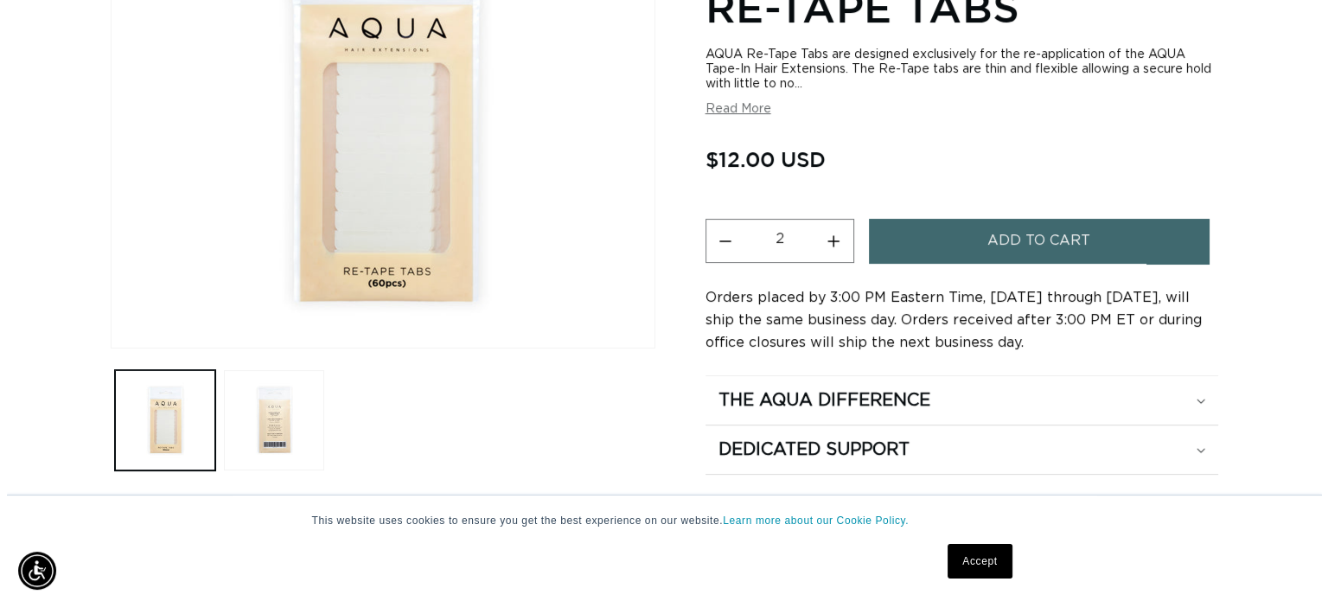
scroll to position [0, 0]
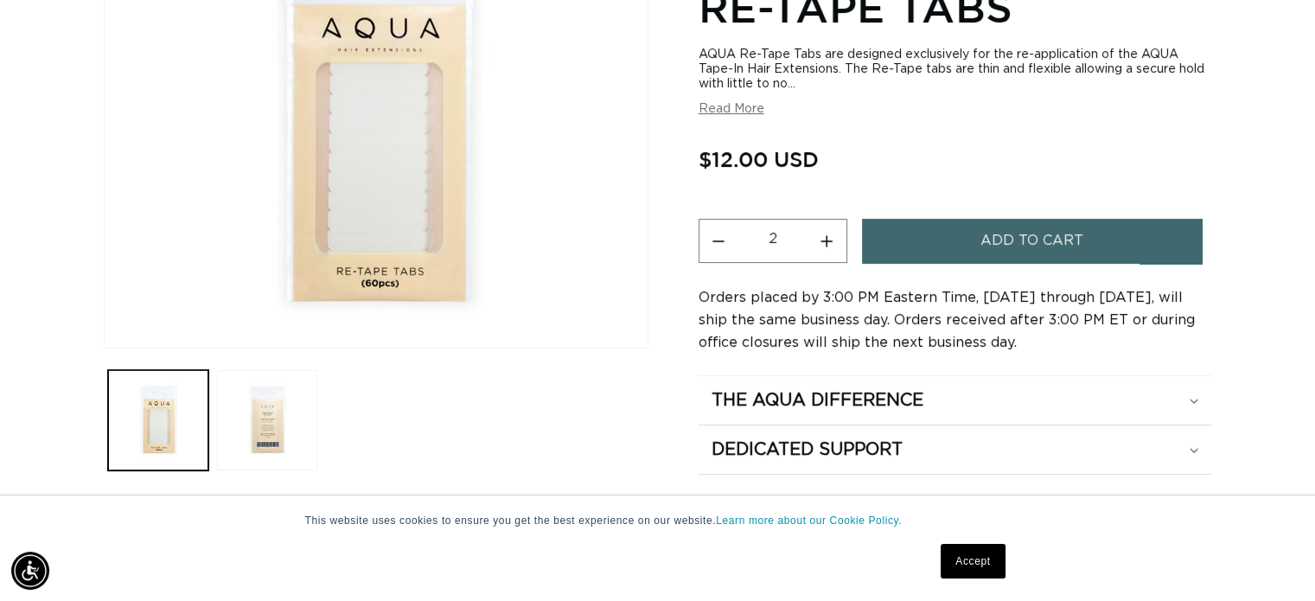
click at [1023, 237] on span "Add to cart" at bounding box center [1031, 241] width 103 height 44
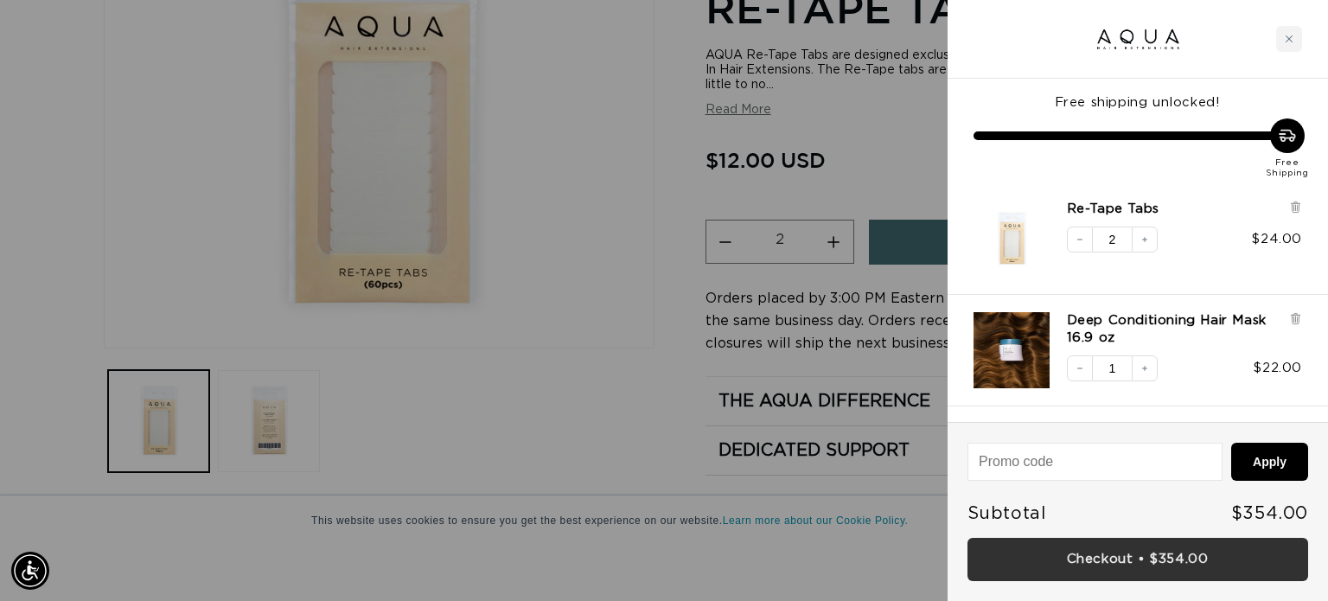
scroll to position [0, 2410]
click at [1108, 557] on link "Checkout • $354.00" at bounding box center [1137, 560] width 341 height 44
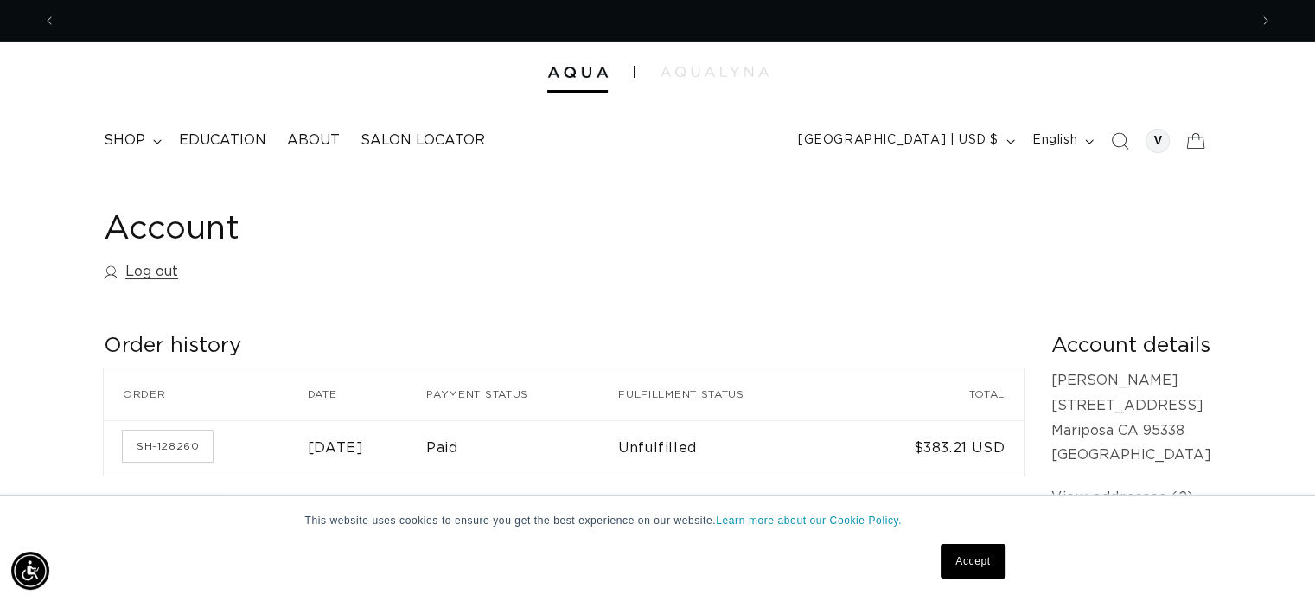
scroll to position [0, 2384]
click at [163, 353] on h2 "Order history" at bounding box center [564, 346] width 920 height 27
